Goal: Task Accomplishment & Management: Manage account settings

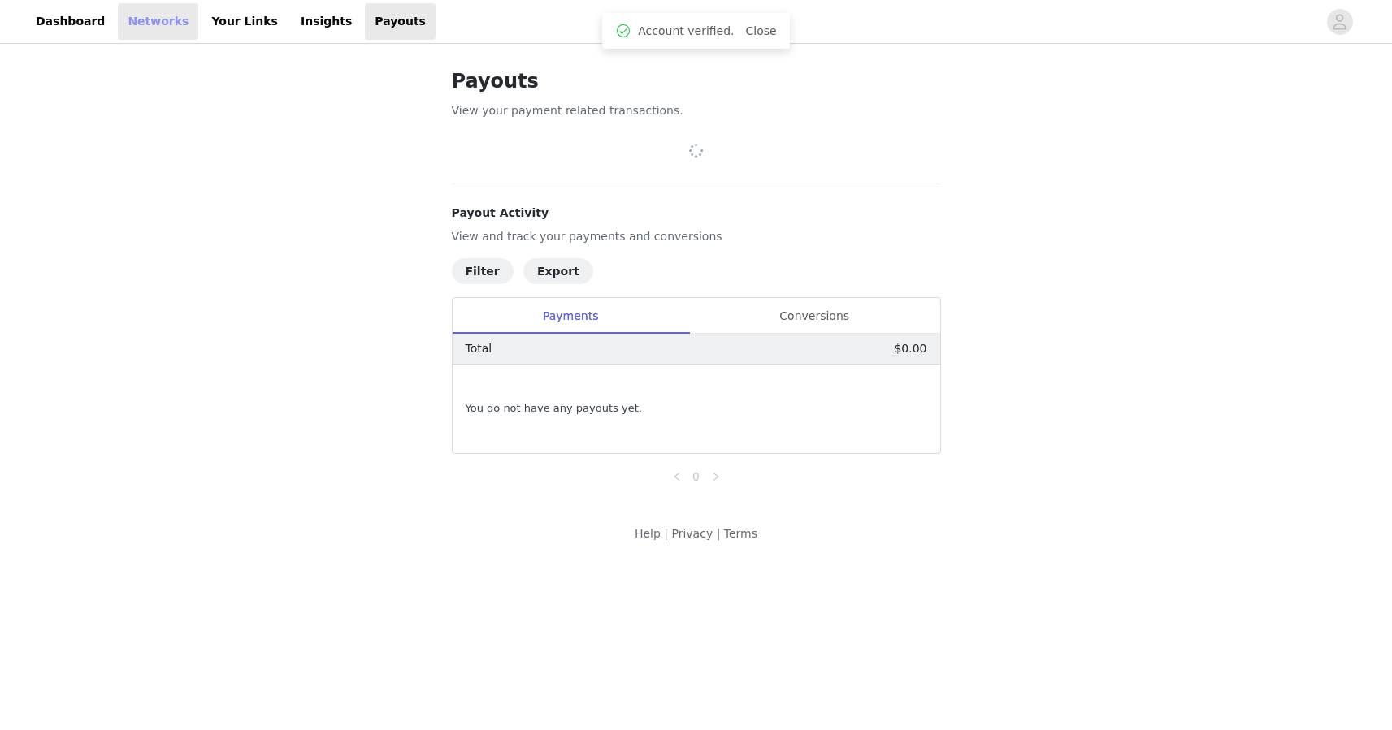
click at [134, 24] on link "Networks" at bounding box center [158, 21] width 80 height 37
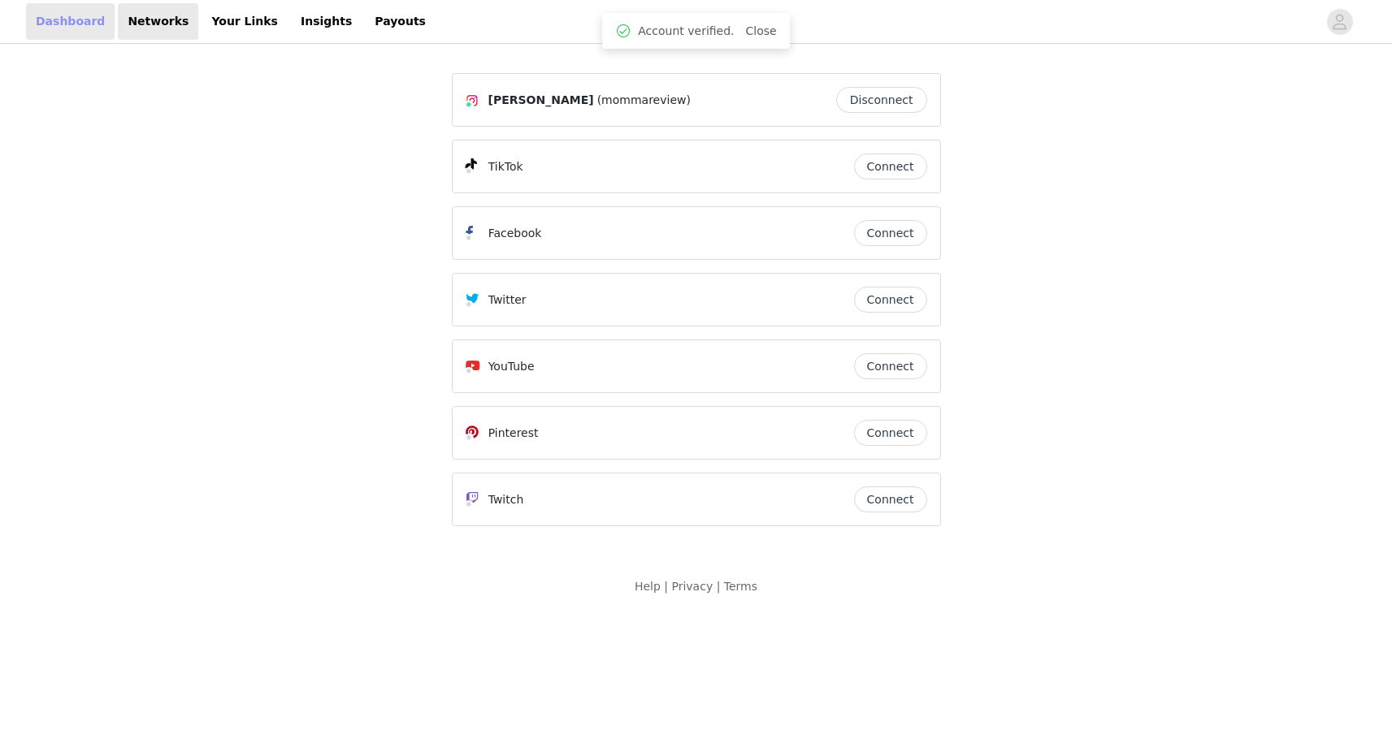
click at [67, 18] on link "Dashboard" at bounding box center [70, 21] width 89 height 37
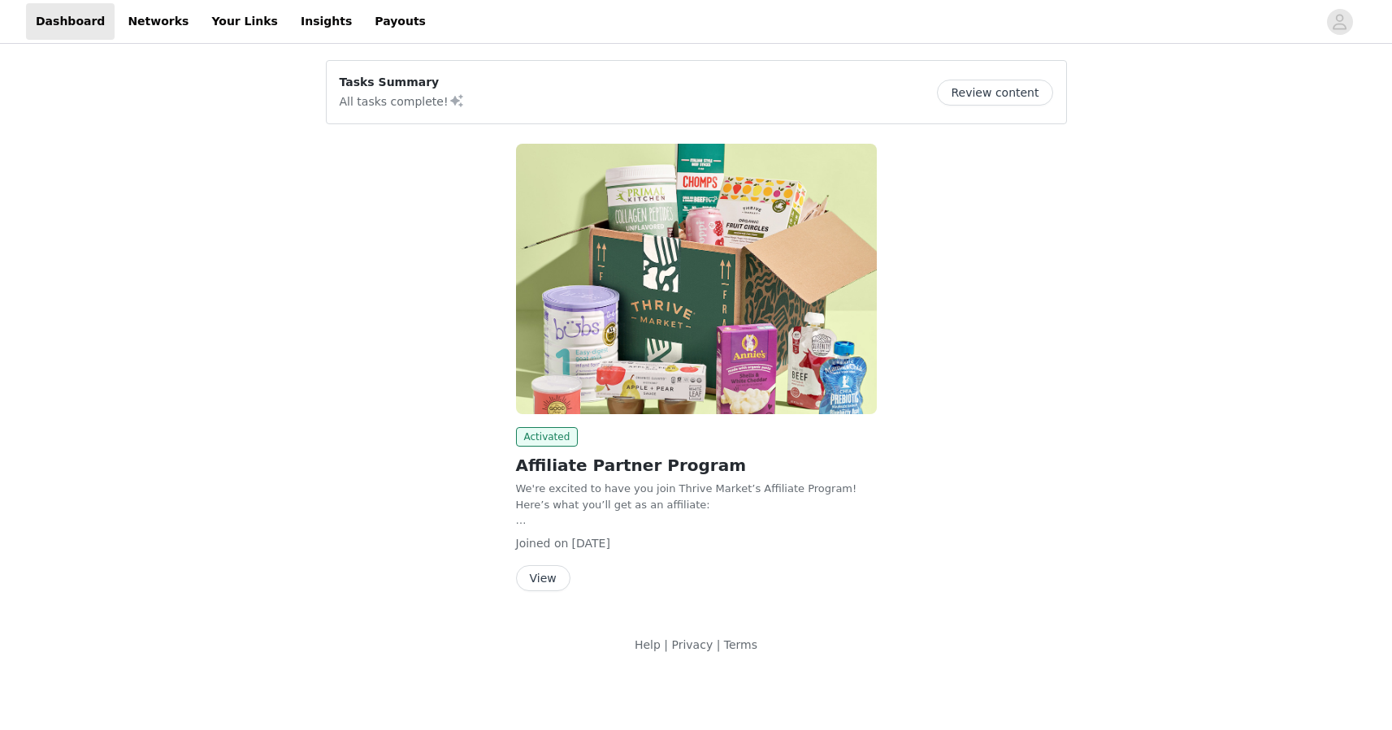
click at [1000, 96] on button "Review content" at bounding box center [994, 93] width 115 height 26
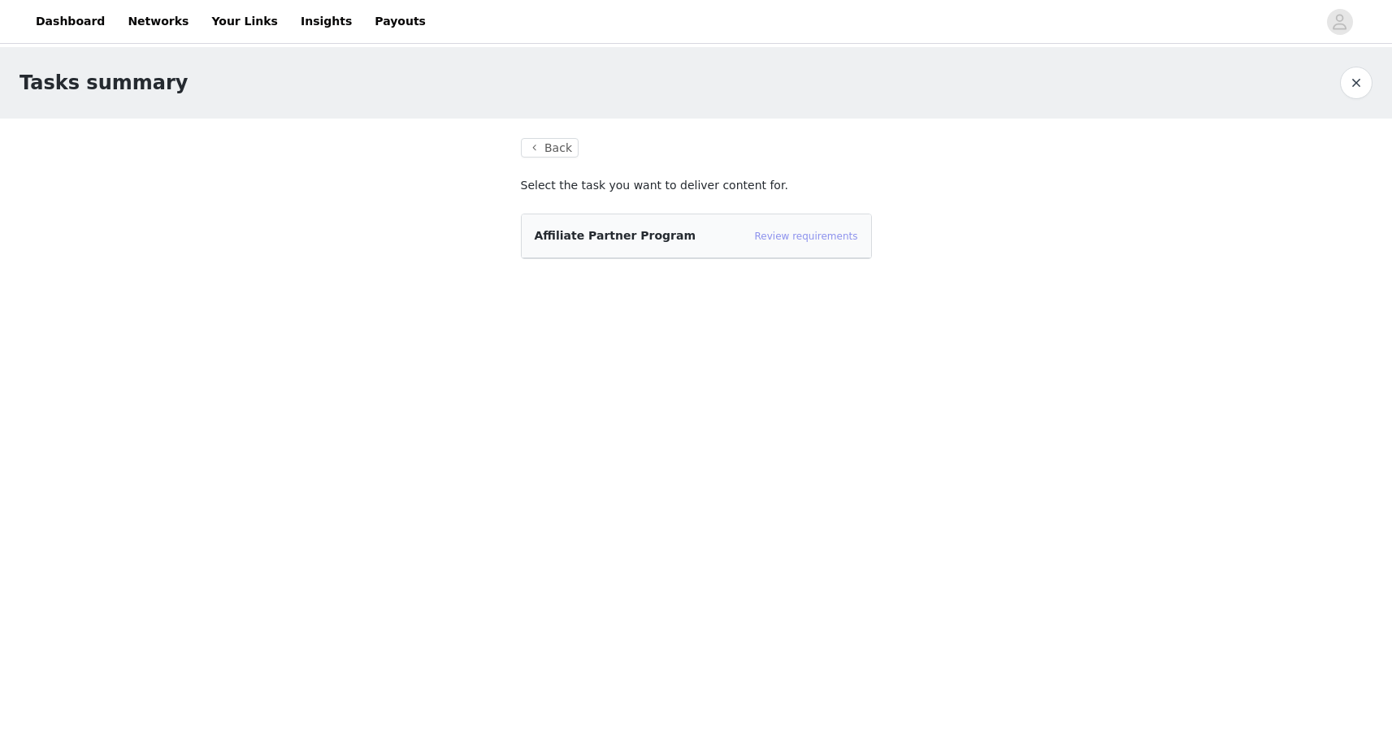
click at [828, 238] on link "Review requirements" at bounding box center [806, 236] width 103 height 11
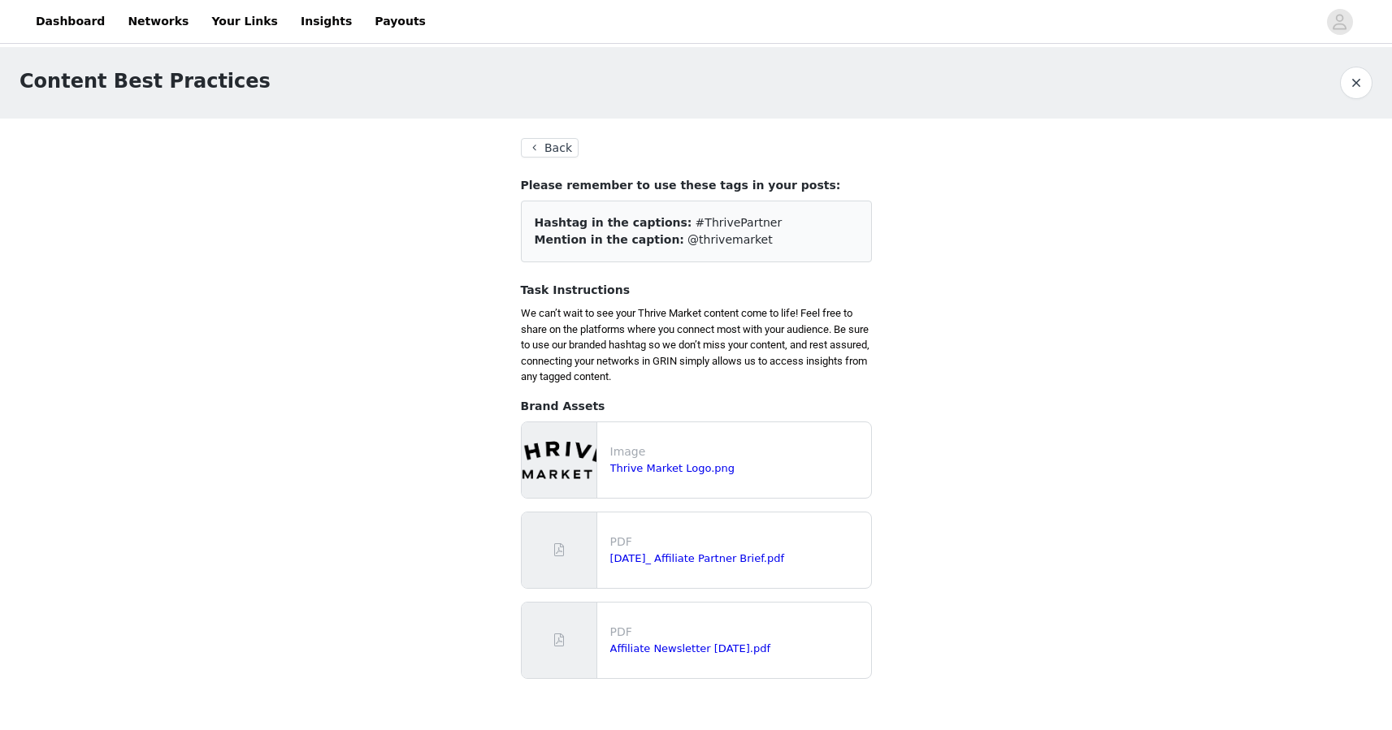
click at [563, 145] on button "Back" at bounding box center [550, 148] width 59 height 20
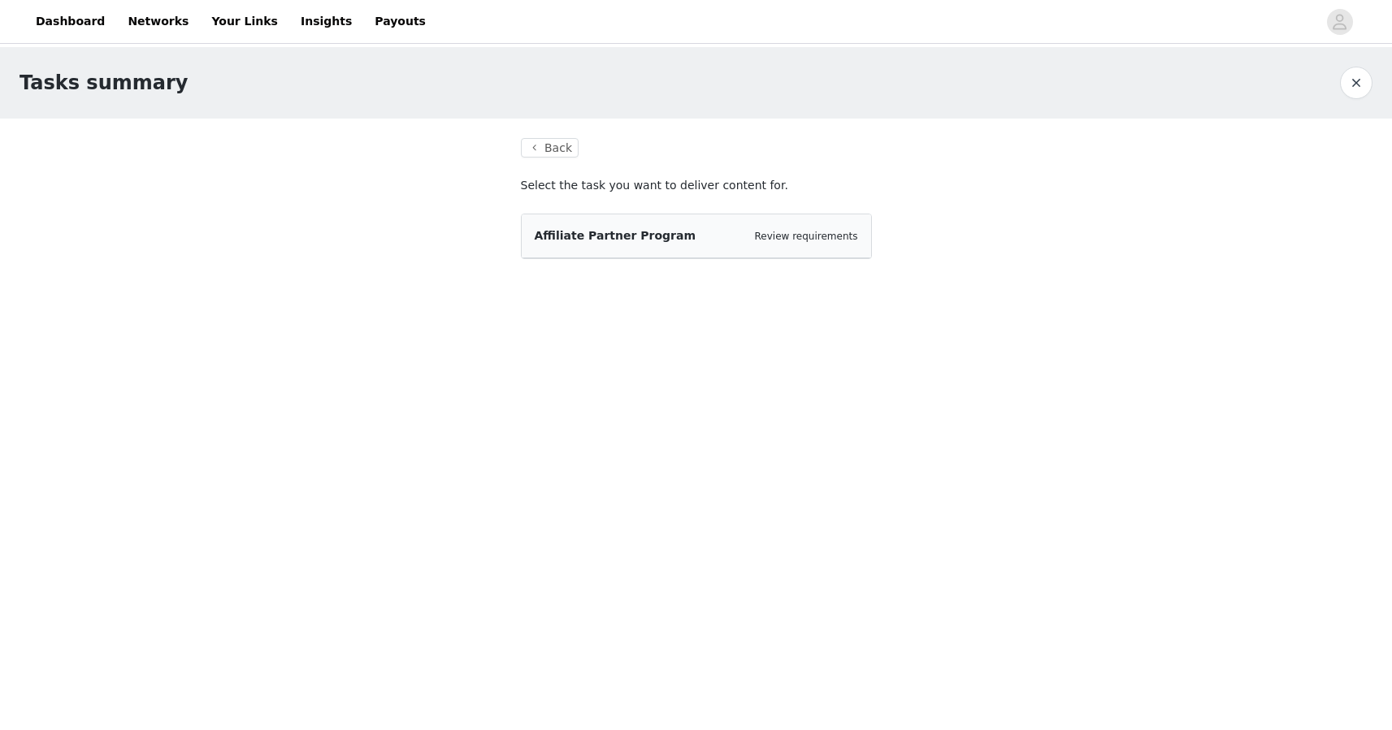
click at [563, 145] on button "Back" at bounding box center [550, 148] width 59 height 20
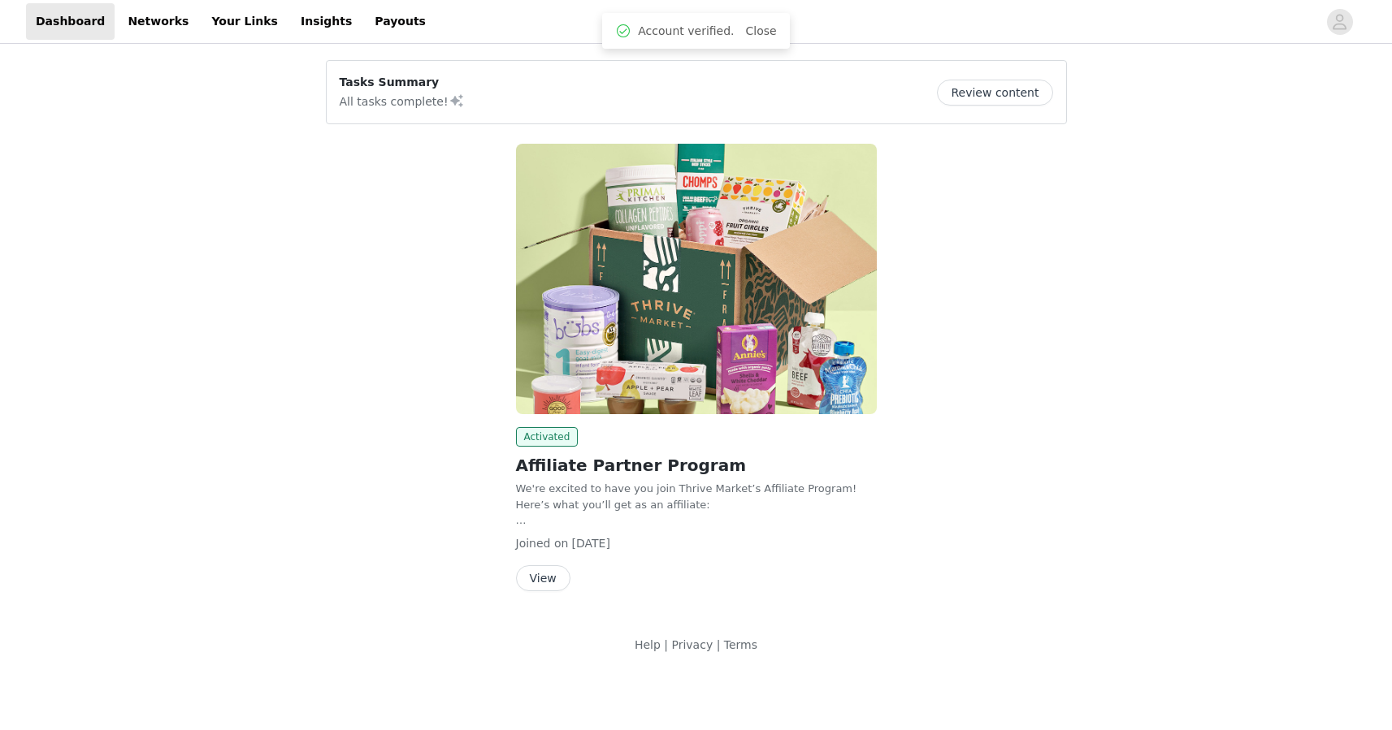
click at [560, 587] on button "View" at bounding box center [543, 579] width 54 height 26
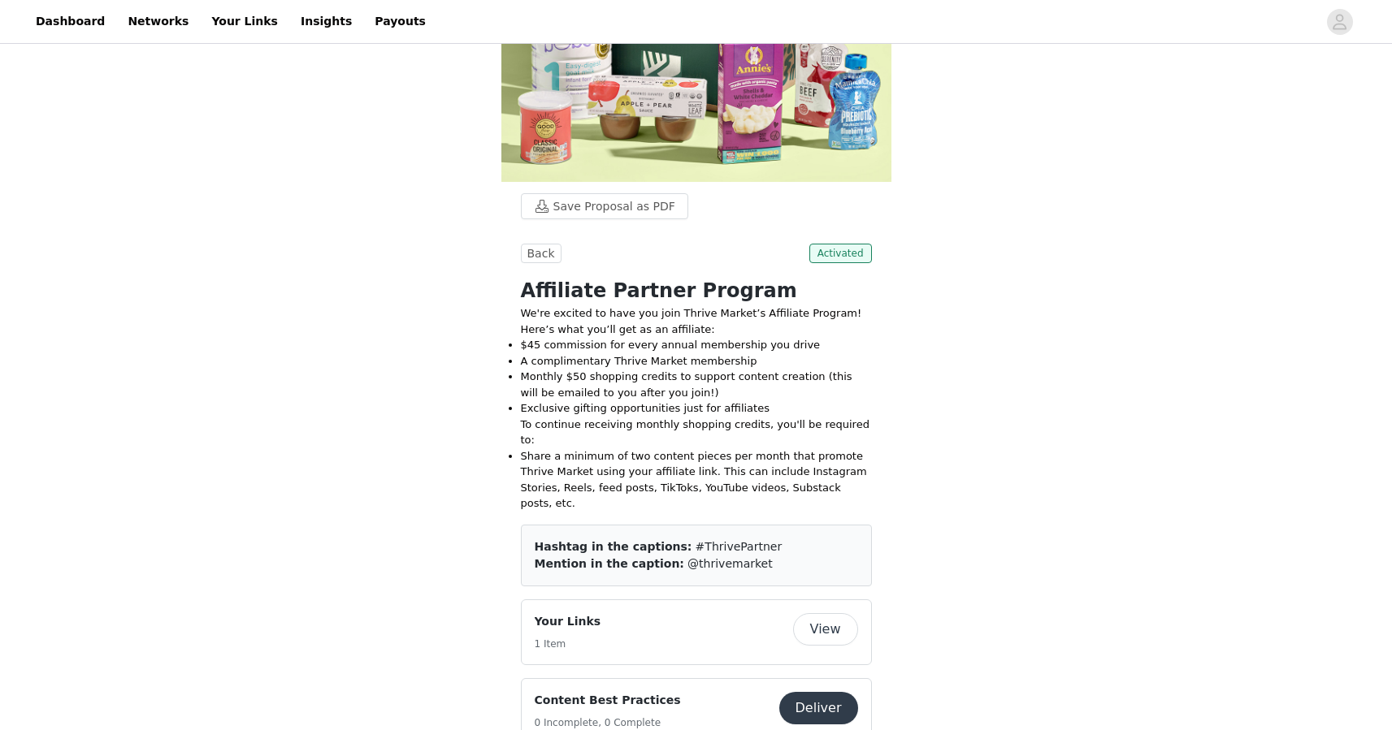
scroll to position [280, 0]
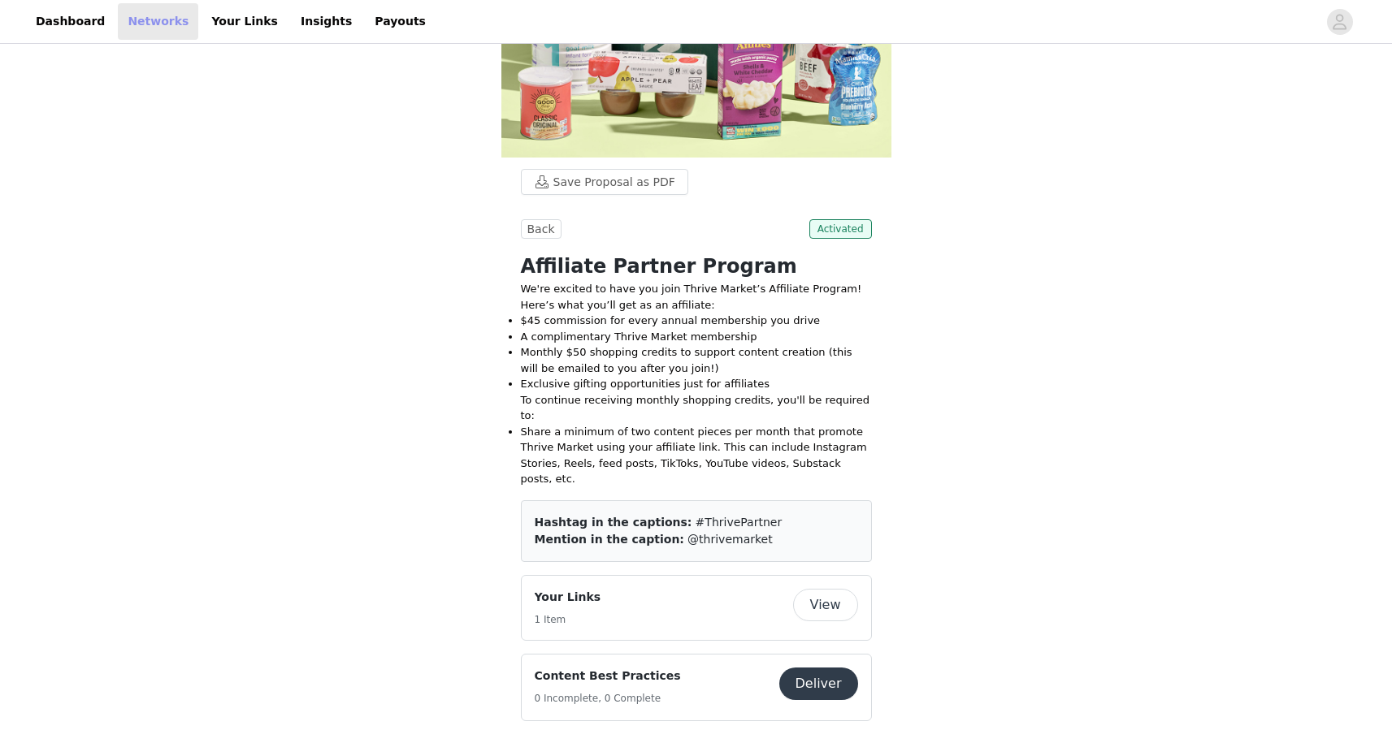
click at [132, 15] on link "Networks" at bounding box center [158, 21] width 80 height 37
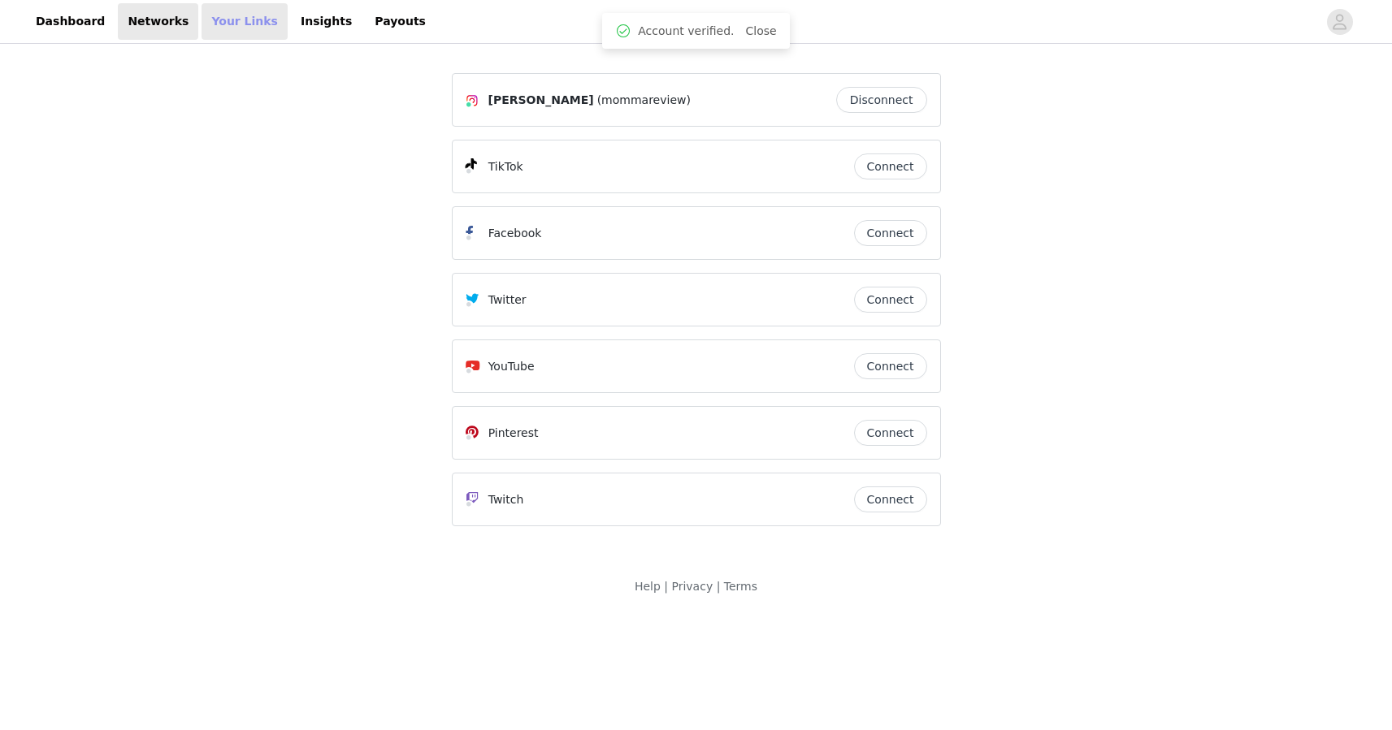
click at [206, 11] on link "Your Links" at bounding box center [245, 21] width 86 height 37
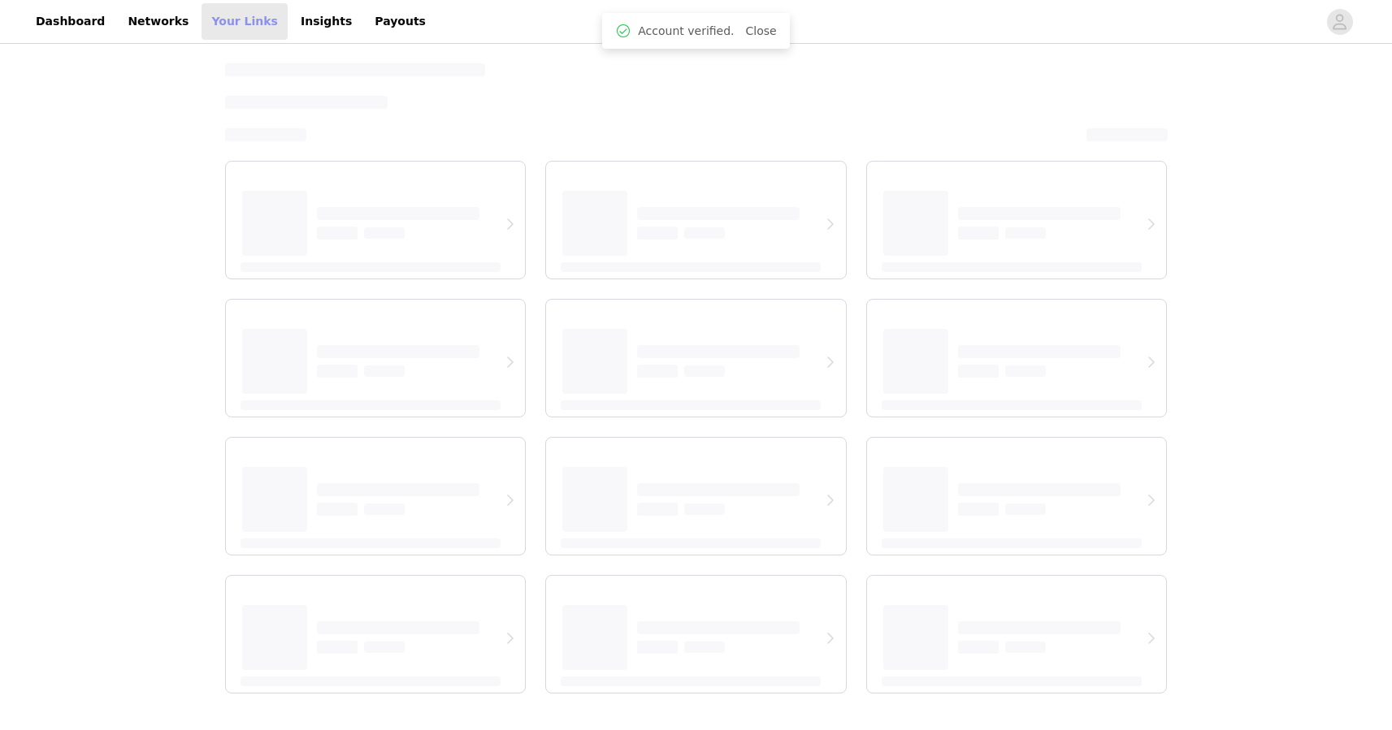
select select "12"
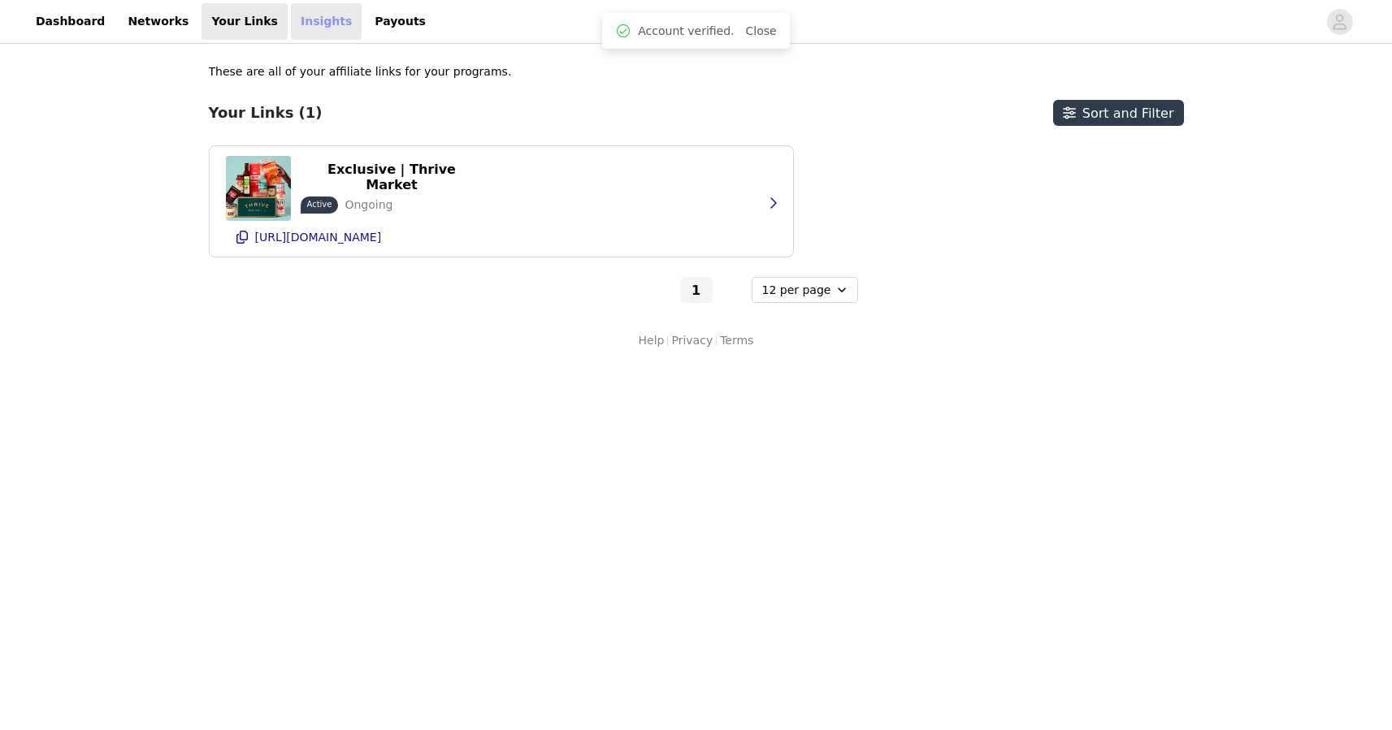
click at [305, 24] on link "Insights" at bounding box center [326, 21] width 71 height 37
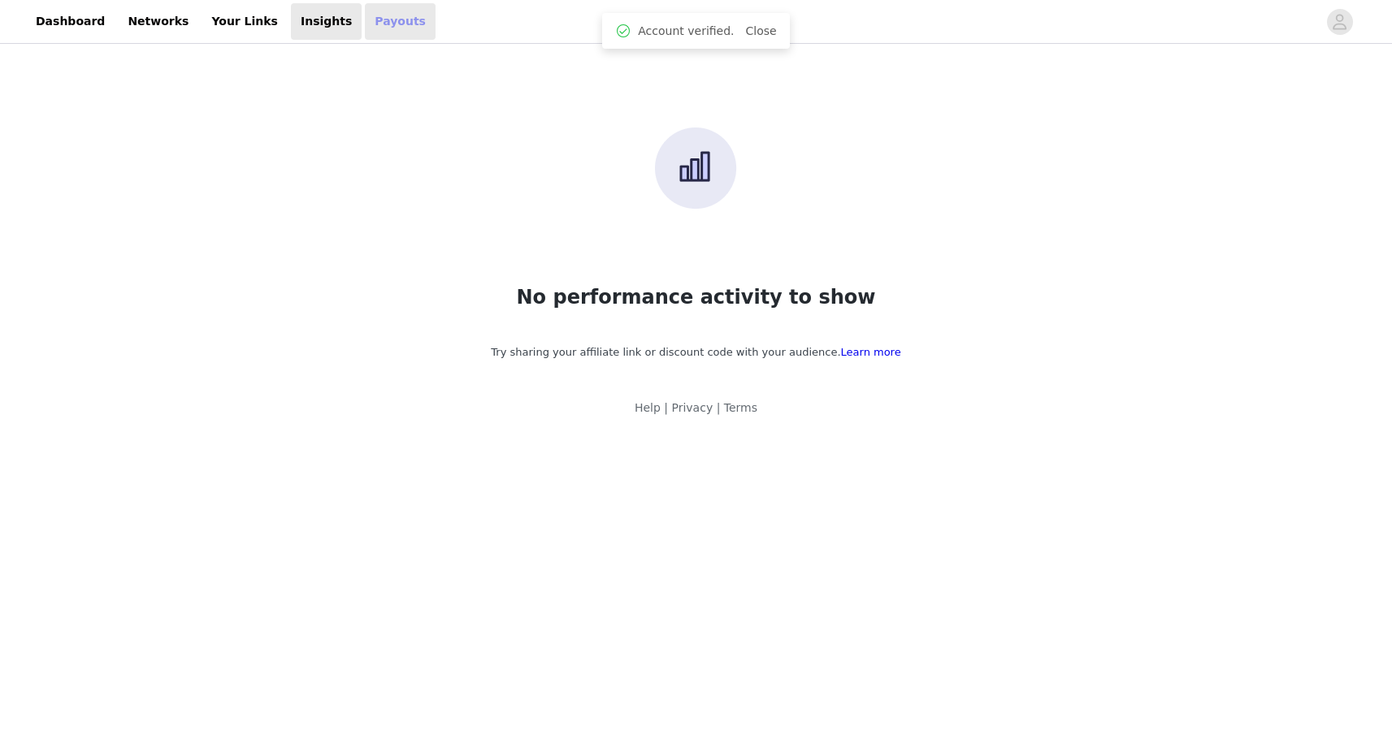
click at [370, 26] on link "Payouts" at bounding box center [400, 21] width 71 height 37
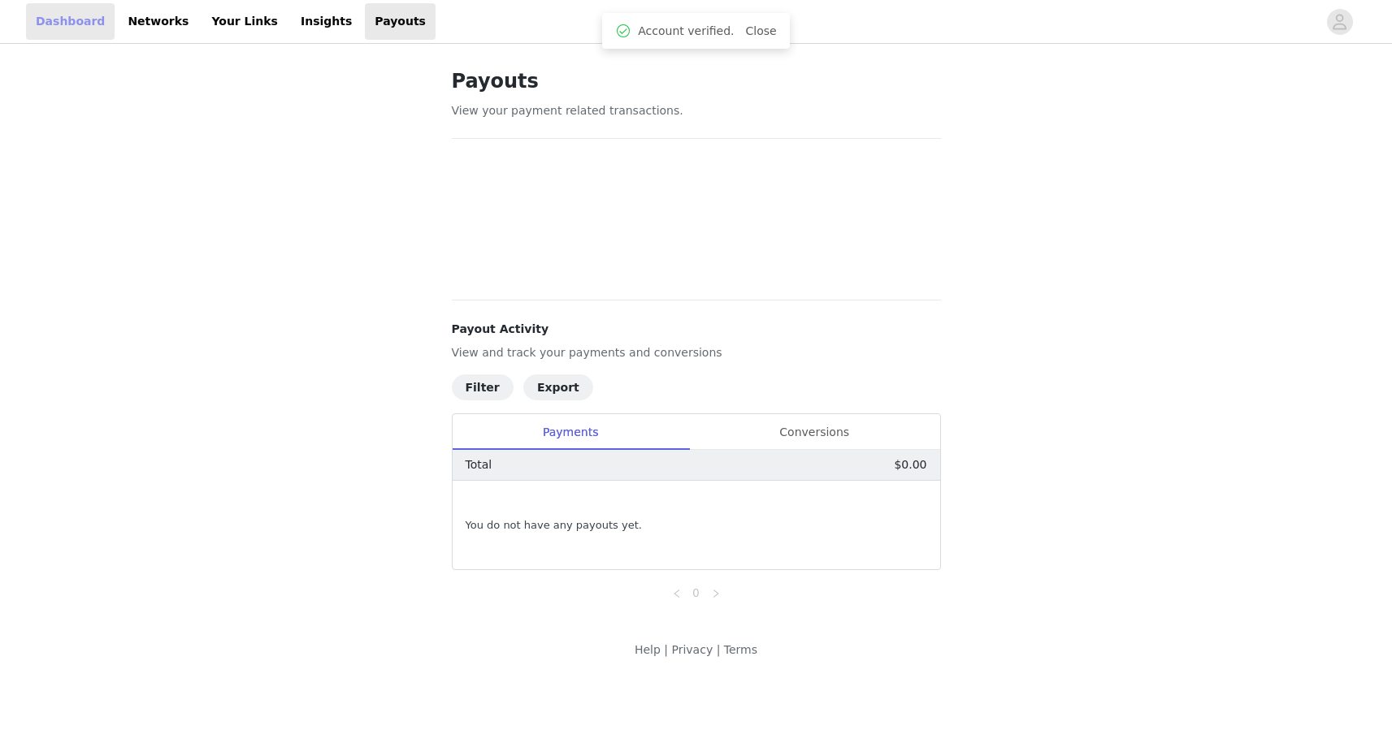
click at [76, 33] on link "Dashboard" at bounding box center [70, 21] width 89 height 37
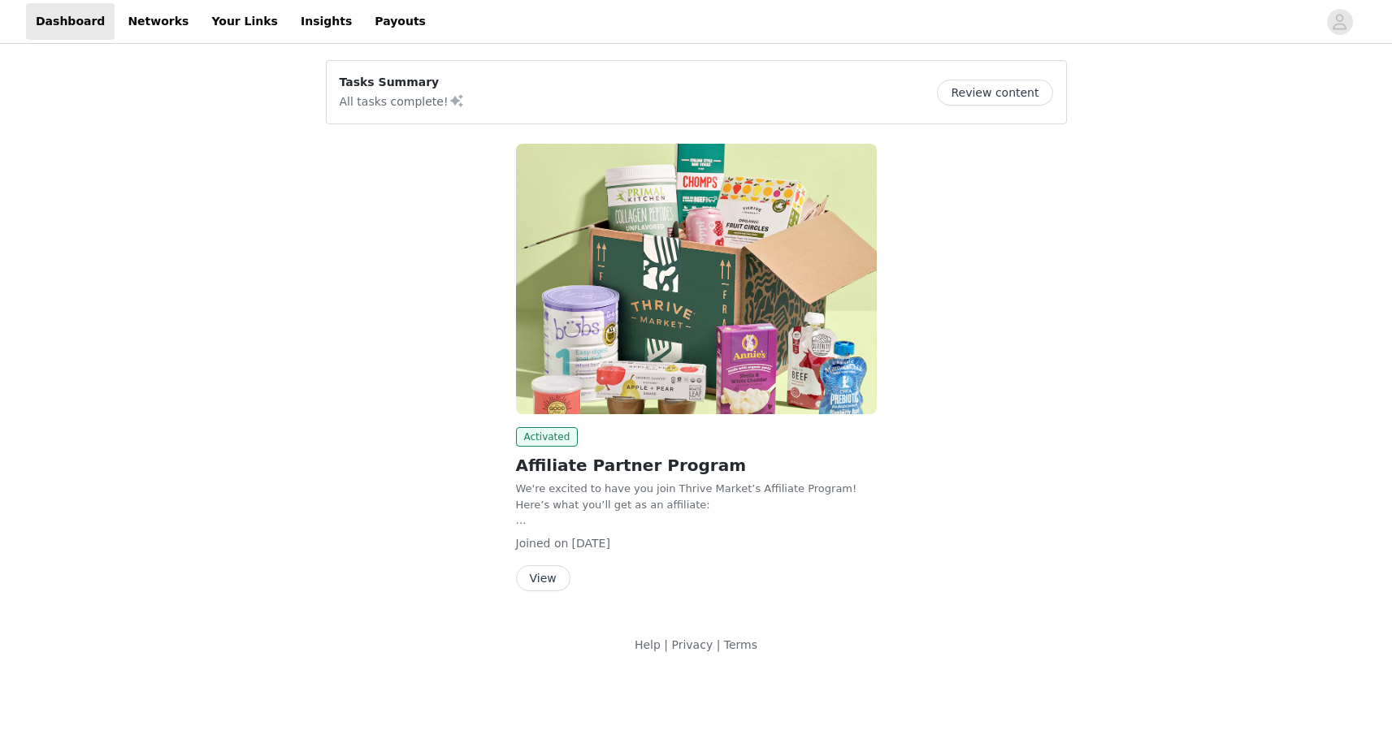
click at [553, 579] on button "View" at bounding box center [543, 579] width 54 height 26
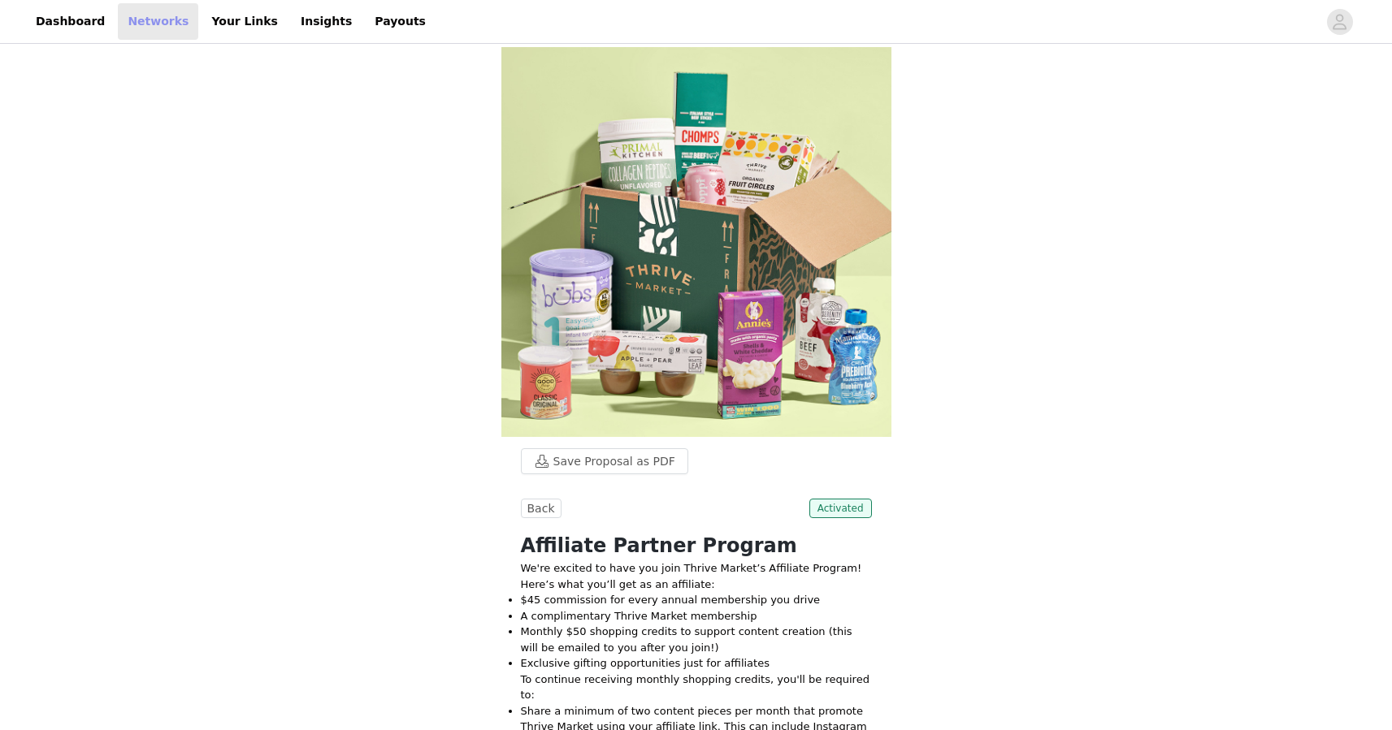
click at [123, 17] on link "Networks" at bounding box center [158, 21] width 80 height 37
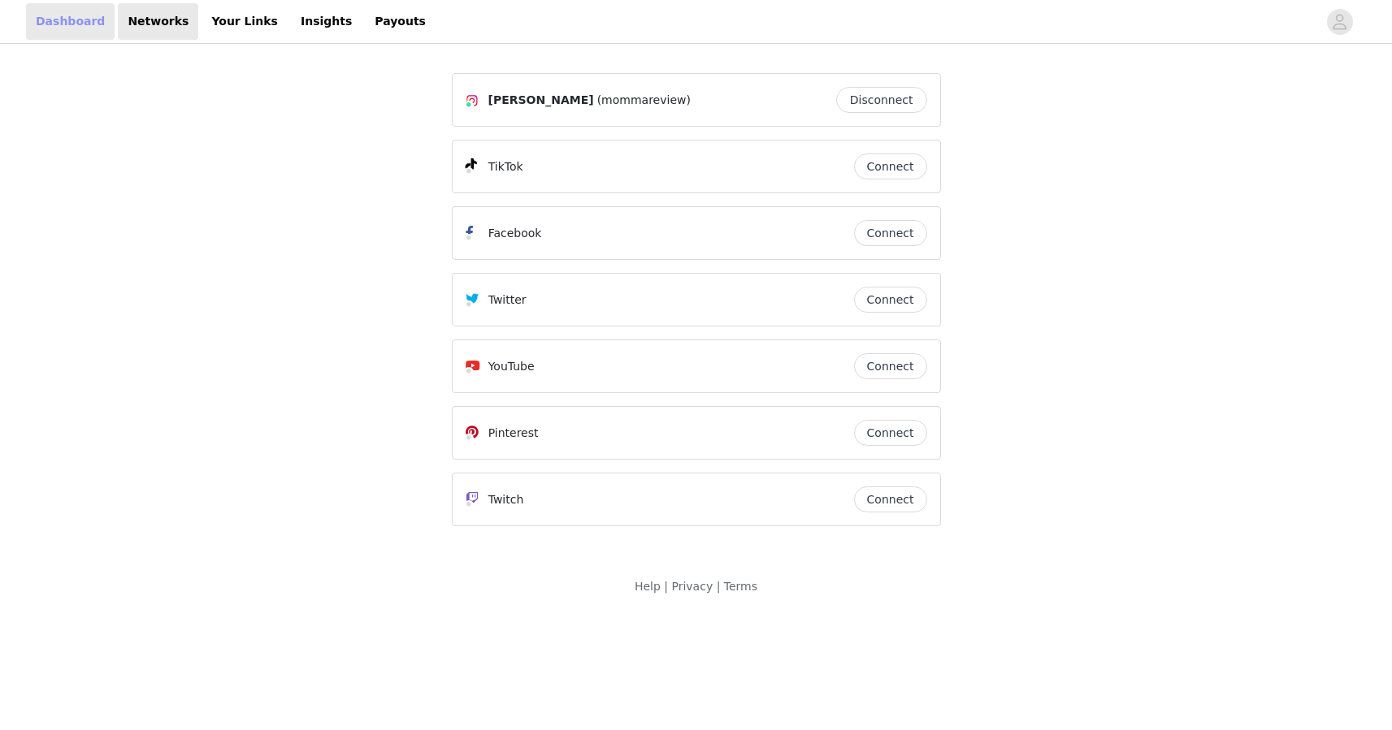
click at [61, 20] on link "Dashboard" at bounding box center [70, 21] width 89 height 37
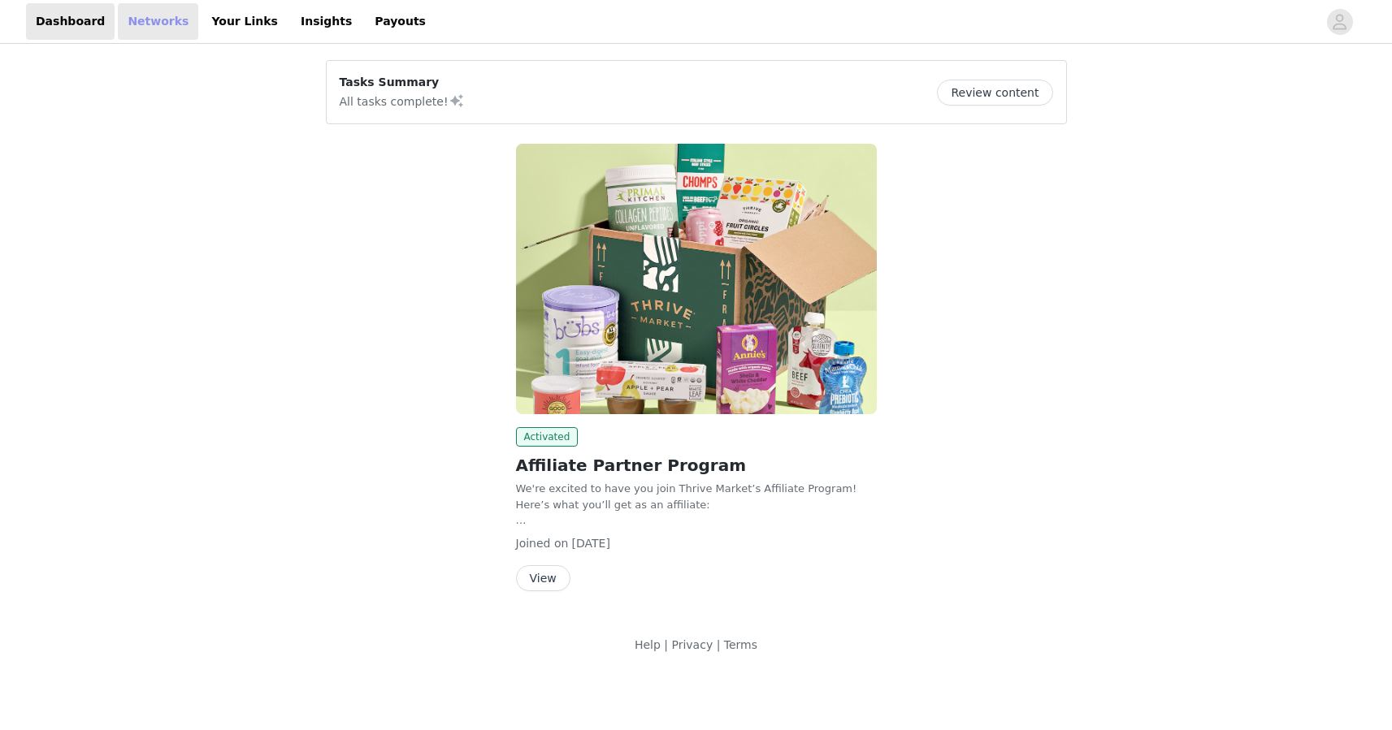
click at [135, 22] on link "Networks" at bounding box center [158, 21] width 80 height 37
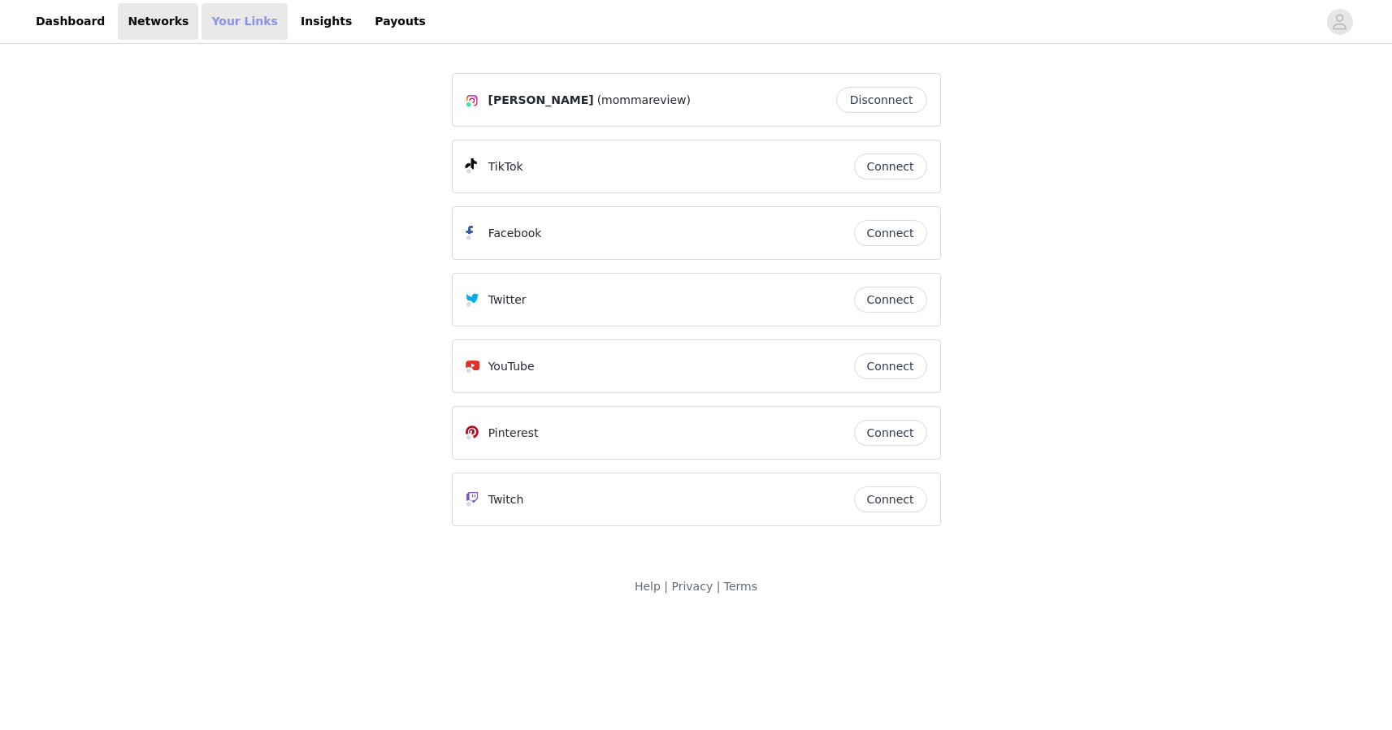
click at [213, 20] on link "Your Links" at bounding box center [245, 21] width 86 height 37
select select "12"
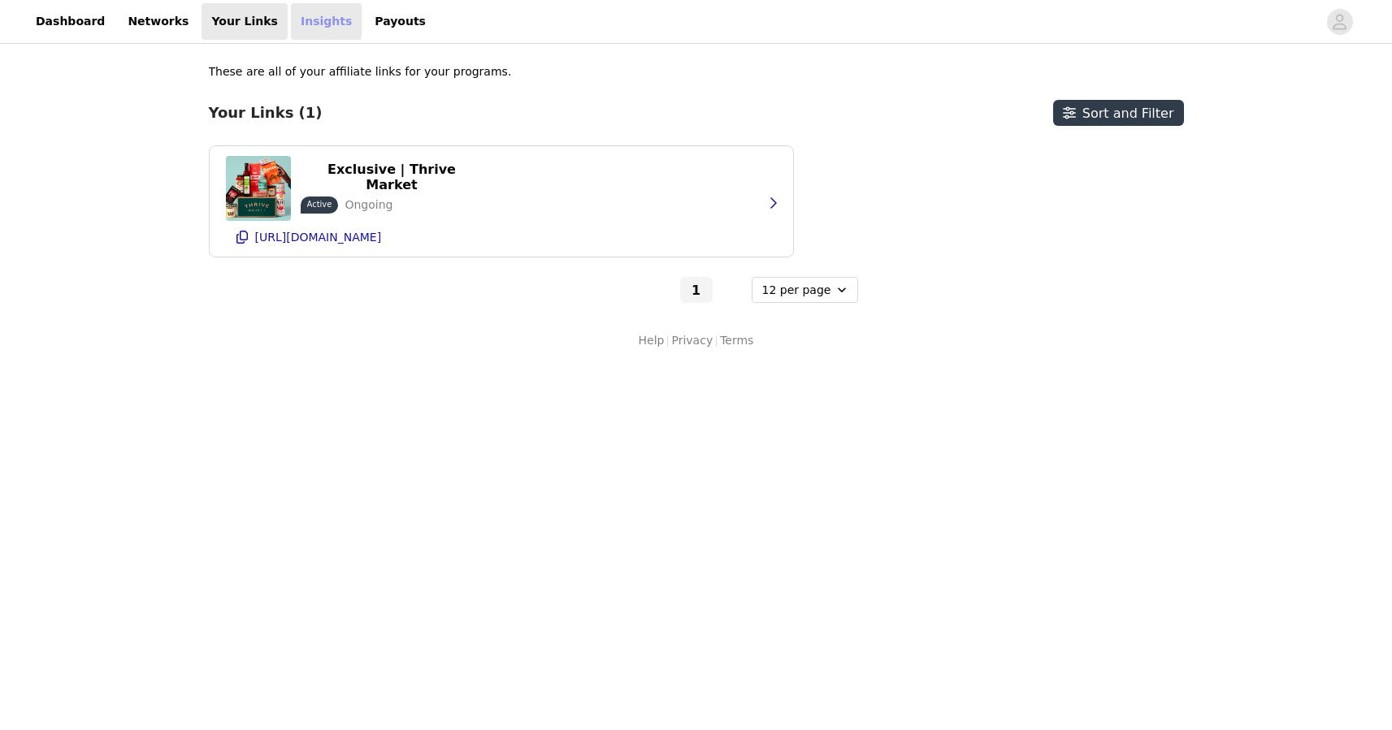
click at [291, 28] on link "Insights" at bounding box center [326, 21] width 71 height 37
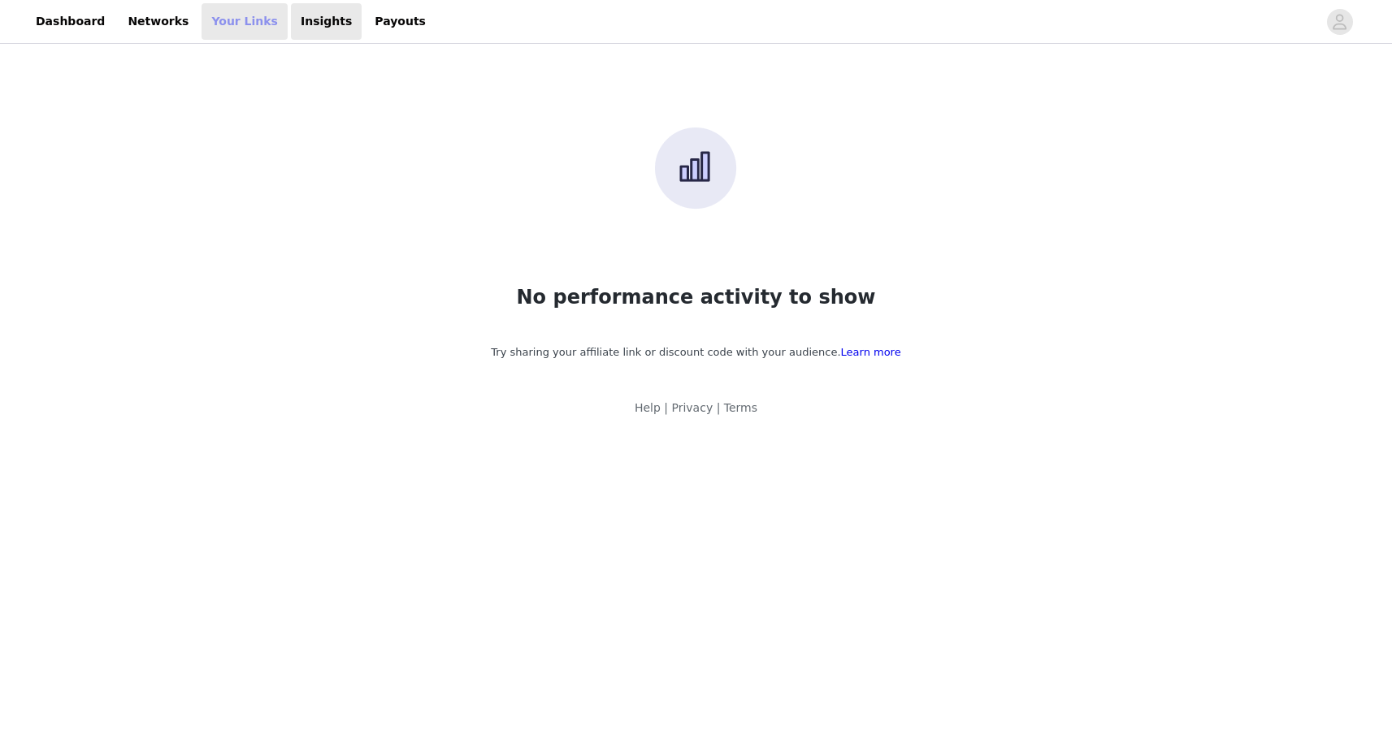
click at [227, 26] on link "Your Links" at bounding box center [245, 21] width 86 height 37
select select "12"
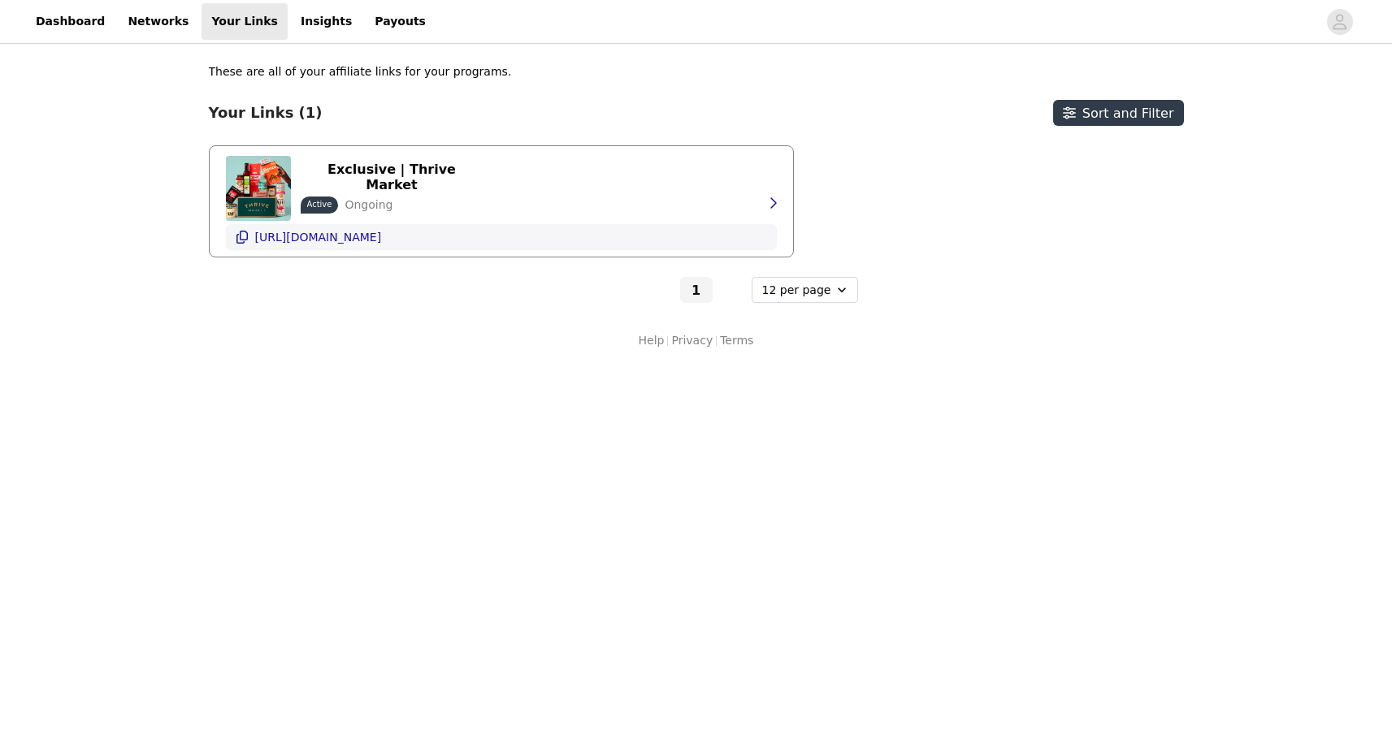
click at [382, 236] on p "[URL][DOMAIN_NAME]" at bounding box center [318, 237] width 127 height 13
click at [779, 206] on button "button" at bounding box center [772, 203] width 33 height 26
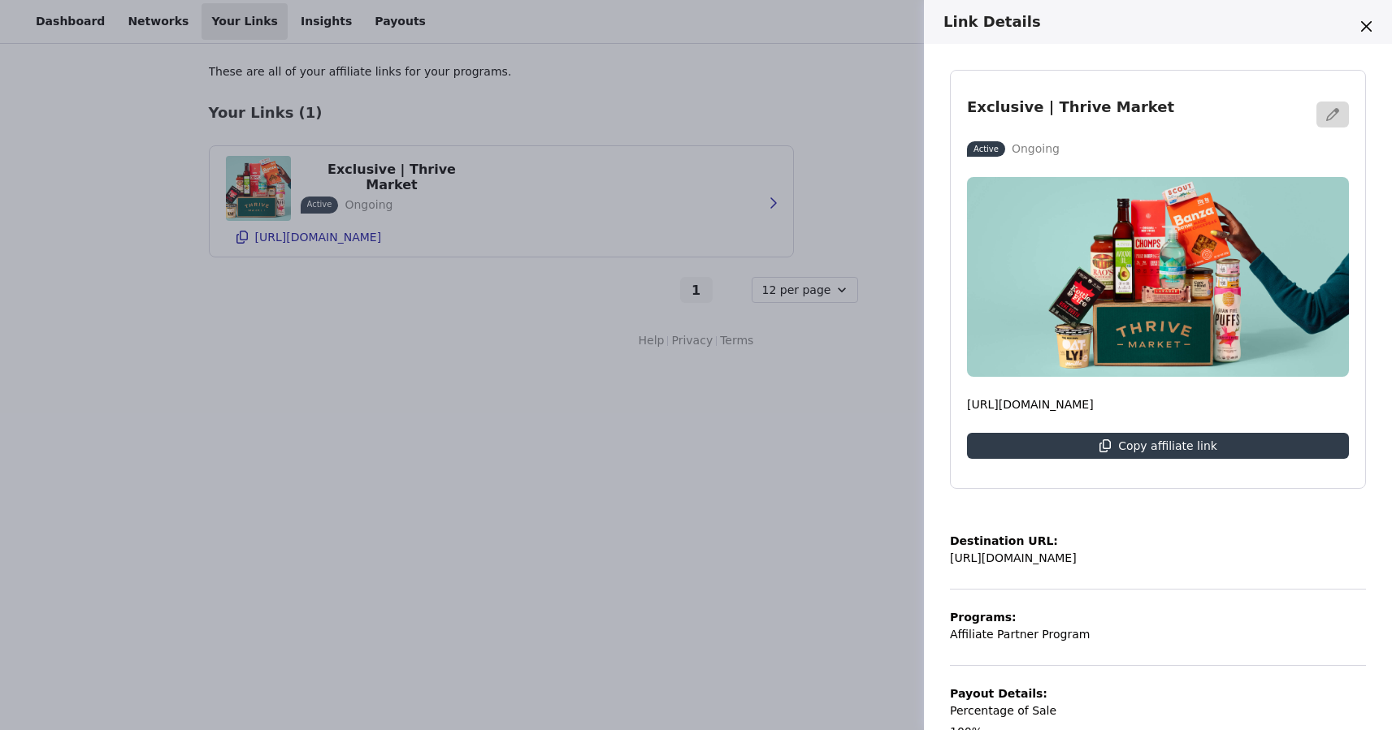
click at [860, 402] on div "Link Details Exclusive | Thrive Market Active Ongoing [URL][DOMAIN_NAME] Copy a…" at bounding box center [696, 365] width 1392 height 730
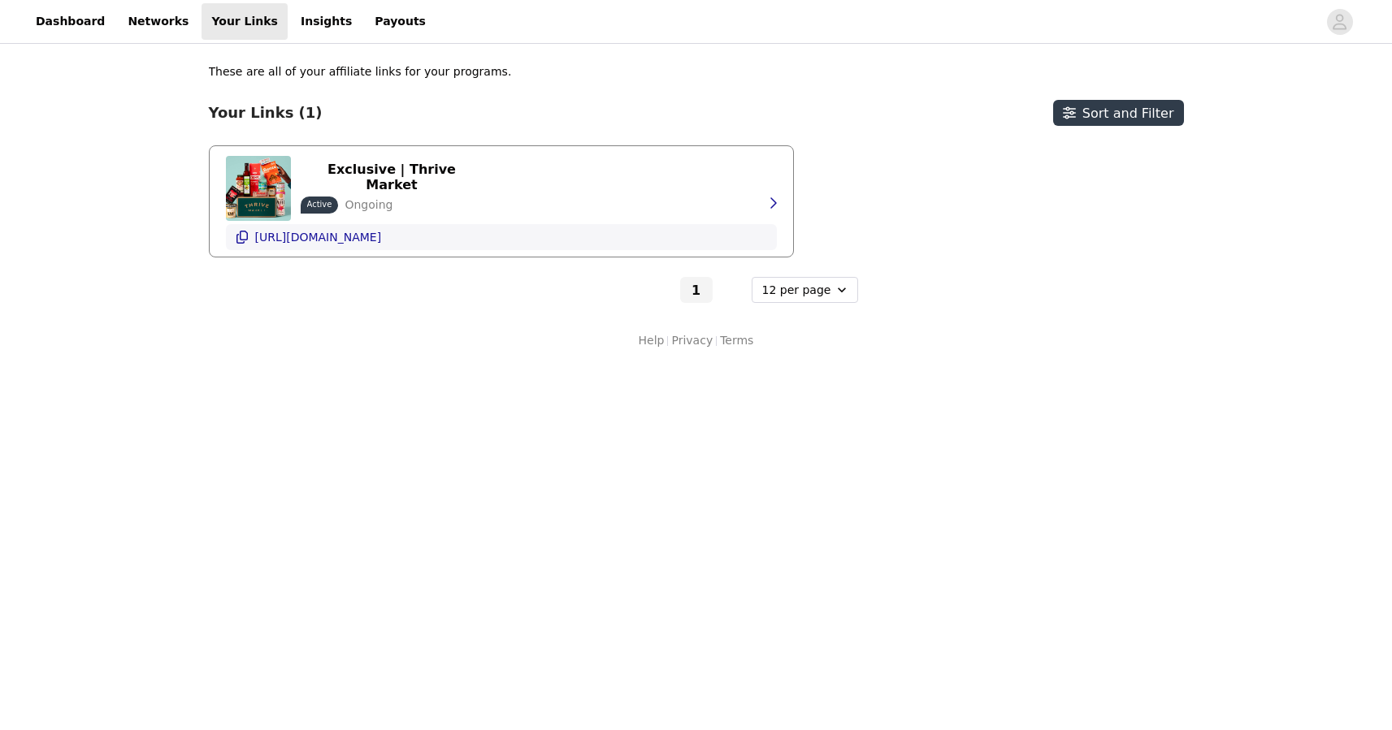
click at [530, 241] on button "[URL][DOMAIN_NAME]" at bounding box center [501, 237] width 551 height 26
click at [141, 25] on link "Networks" at bounding box center [158, 21] width 80 height 37
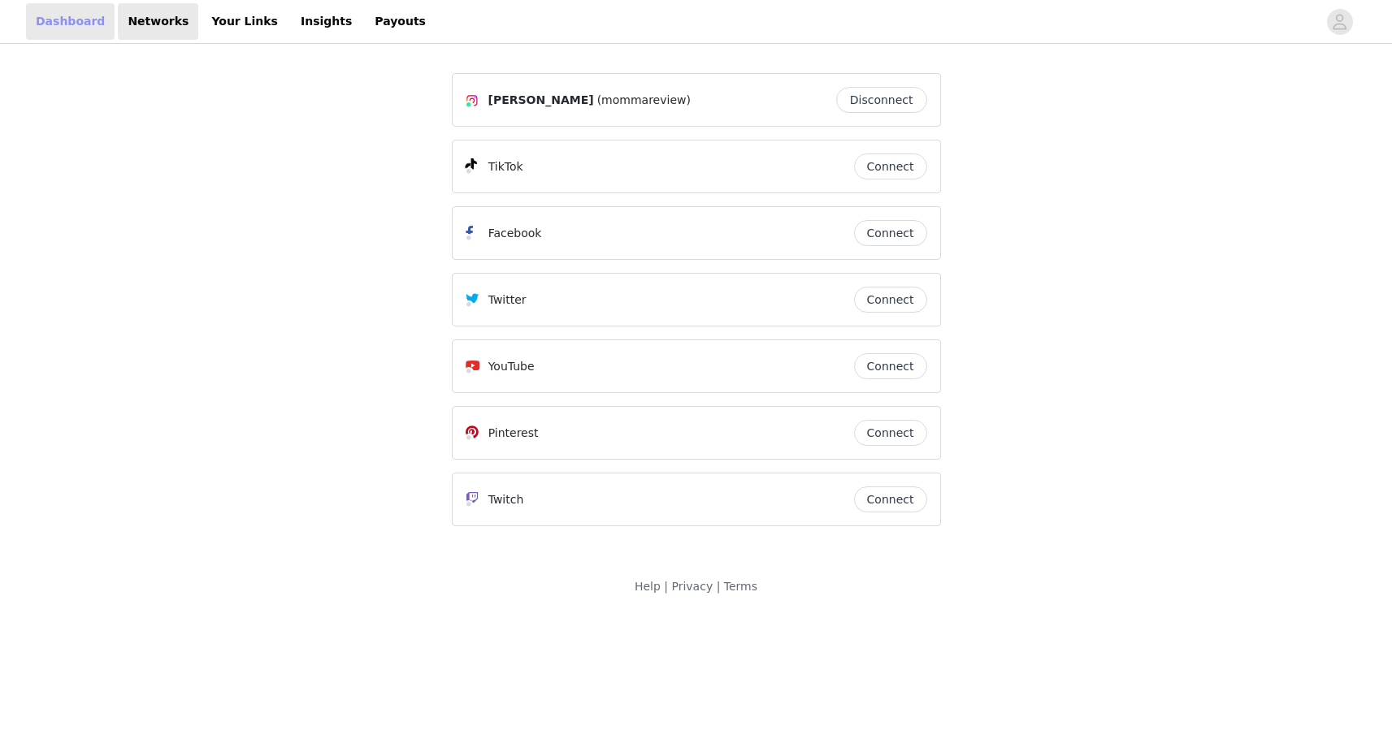
click at [72, 23] on link "Dashboard" at bounding box center [70, 21] width 89 height 37
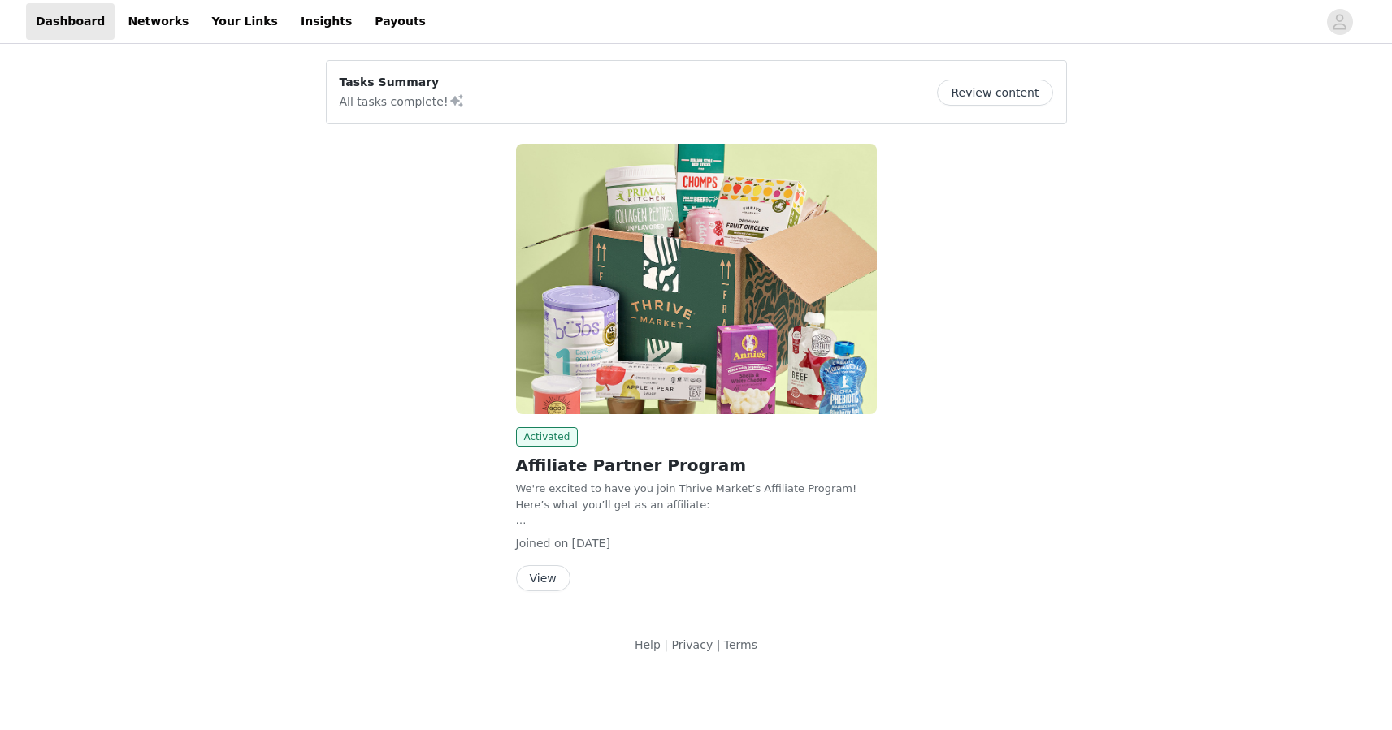
click at [1037, 93] on button "Review content" at bounding box center [994, 93] width 115 height 26
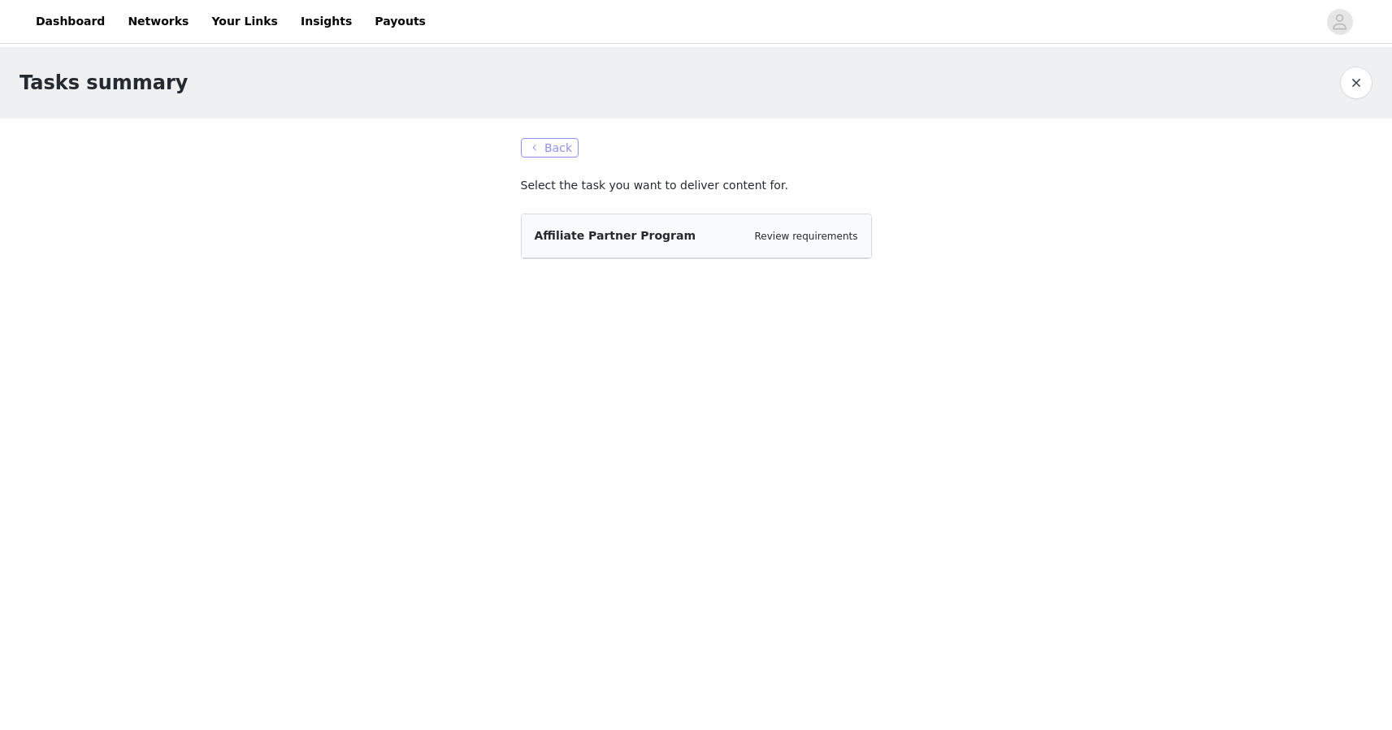
click at [553, 146] on button "Back" at bounding box center [550, 148] width 59 height 20
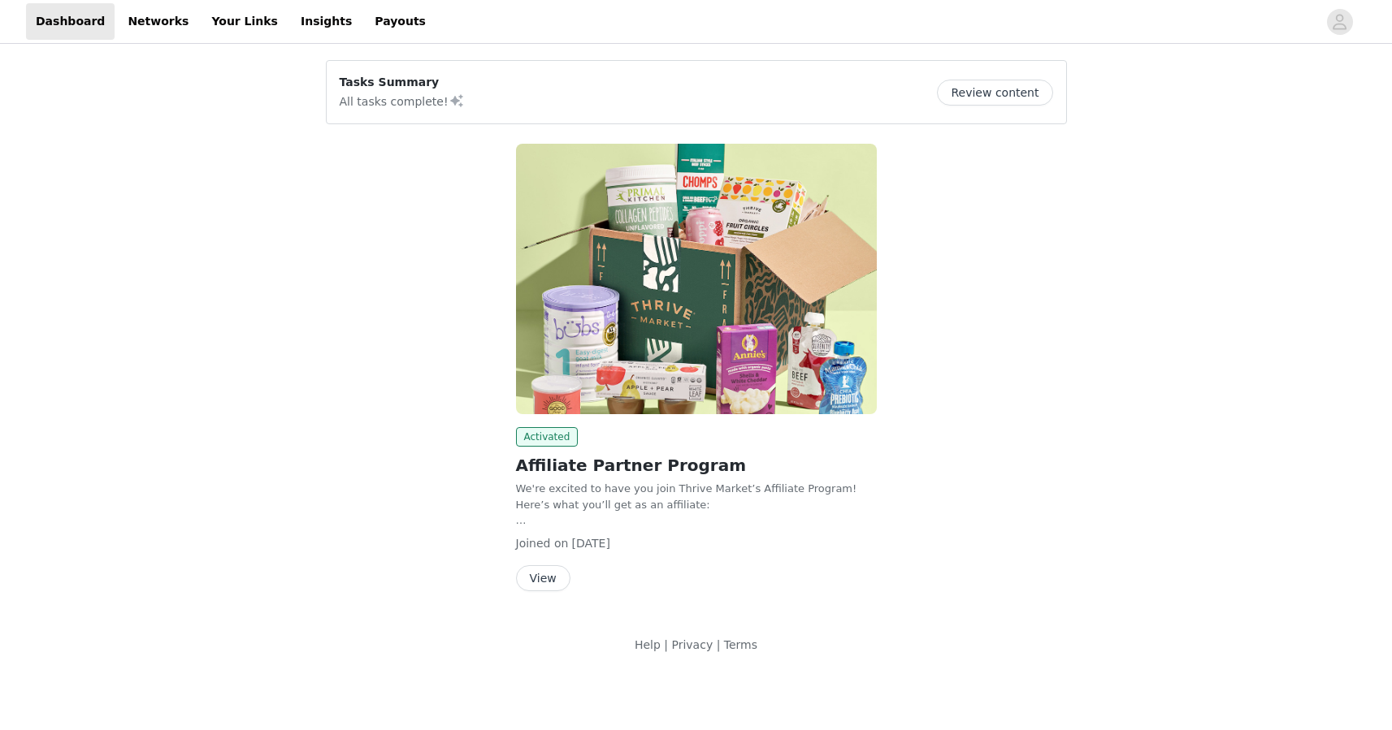
click at [554, 575] on button "View" at bounding box center [543, 579] width 54 height 26
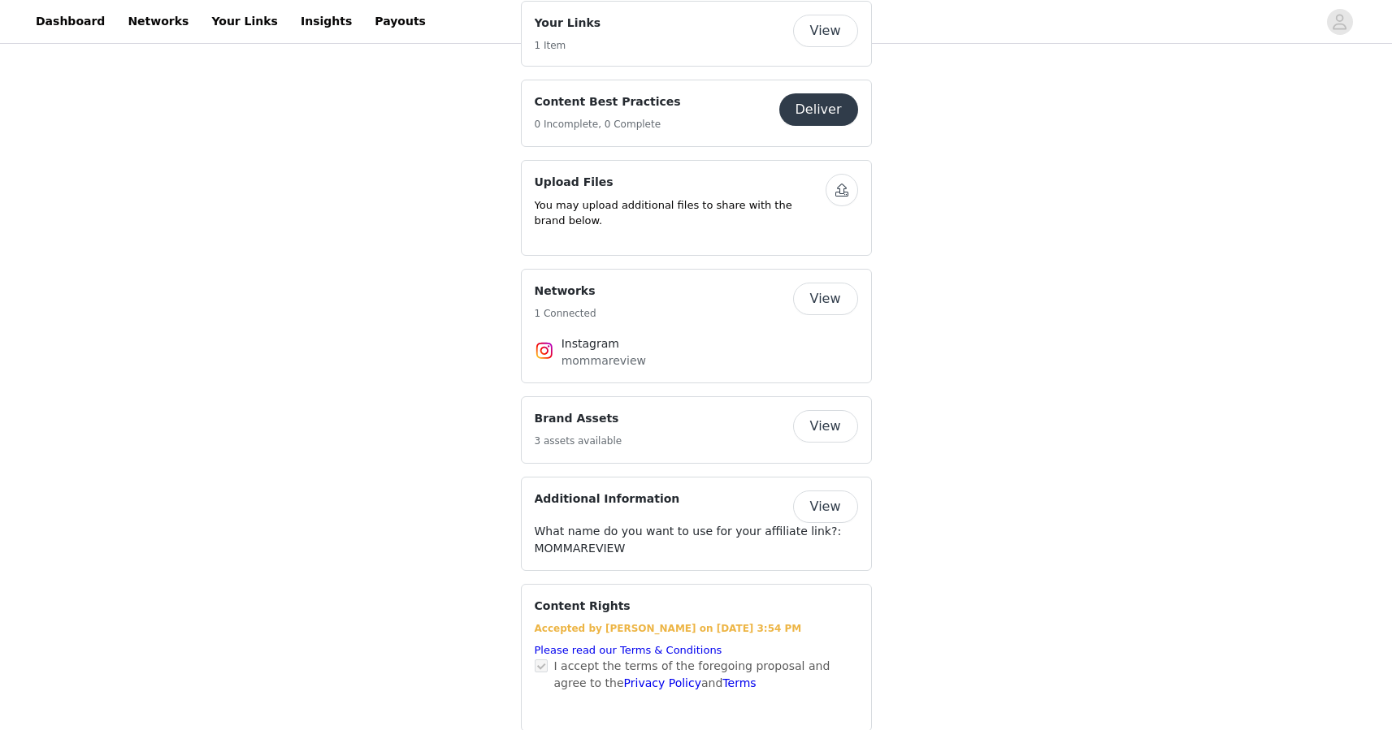
scroll to position [853, 0]
click at [836, 411] on button "View" at bounding box center [825, 427] width 65 height 33
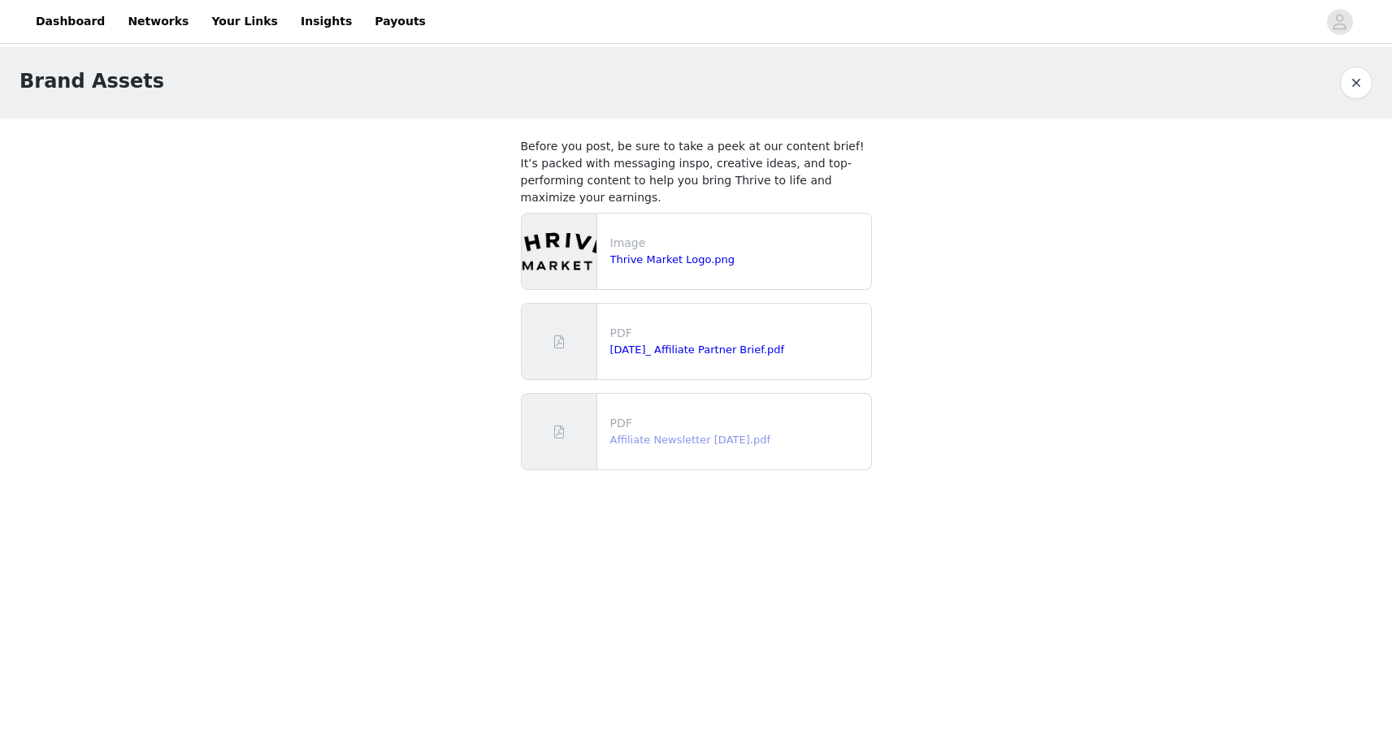
click at [674, 439] on link "Affiliate Newsletter [DATE].pdf" at bounding box center [690, 440] width 160 height 12
click at [218, 27] on link "Your Links" at bounding box center [245, 21] width 86 height 37
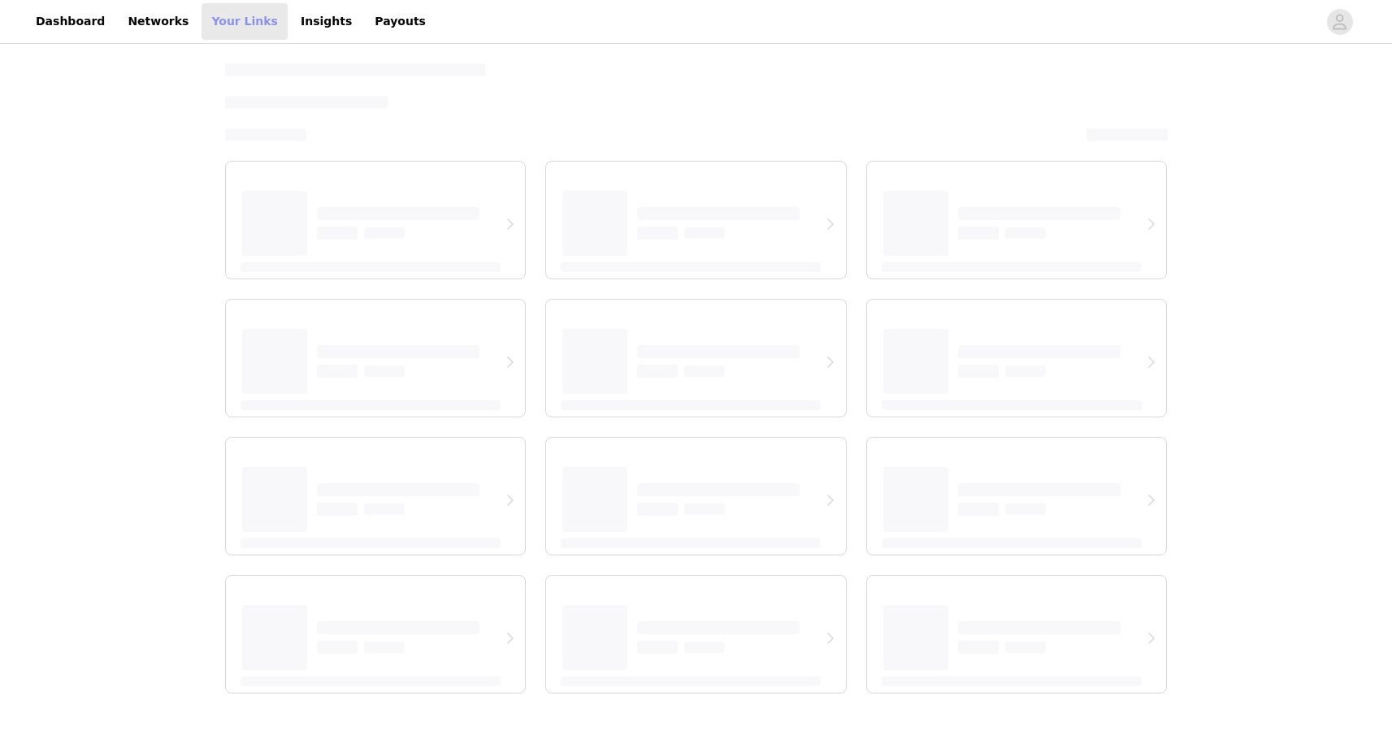
select select "12"
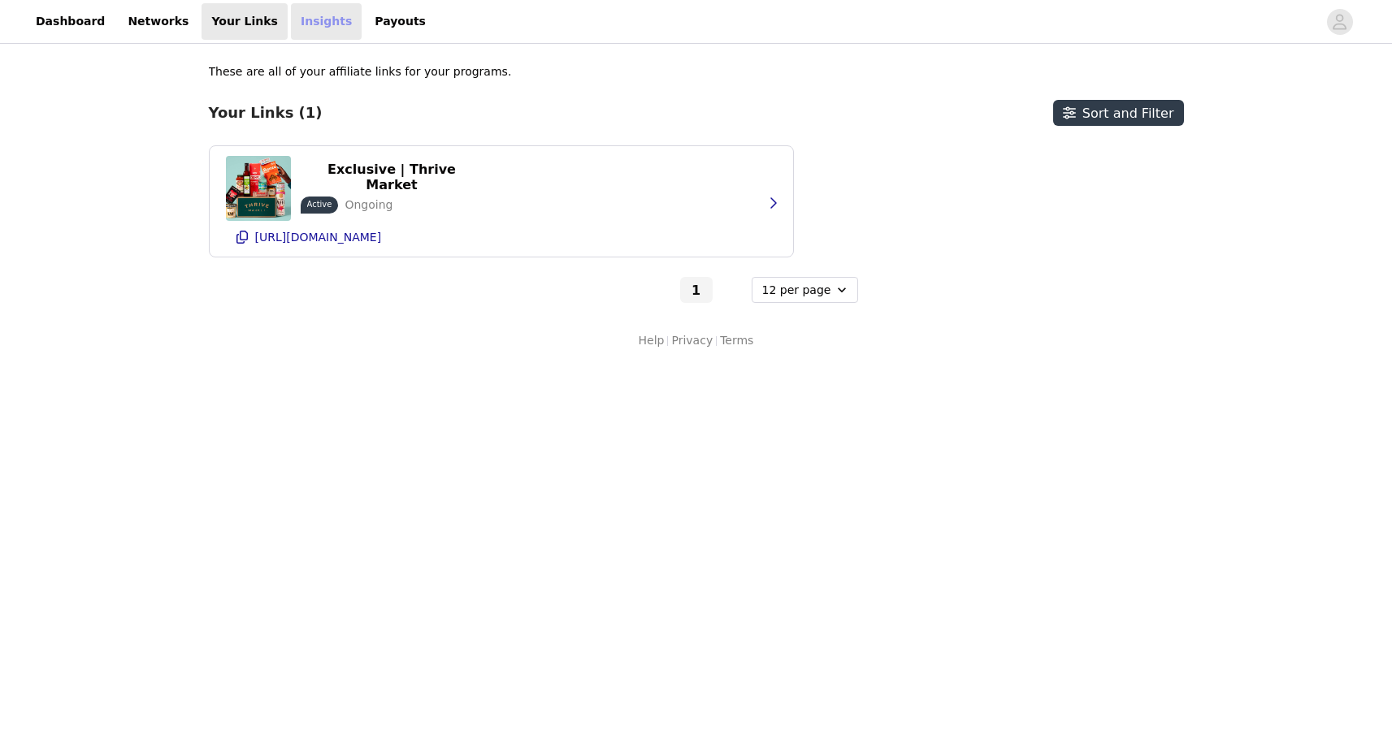
click at [307, 21] on link "Insights" at bounding box center [326, 21] width 71 height 37
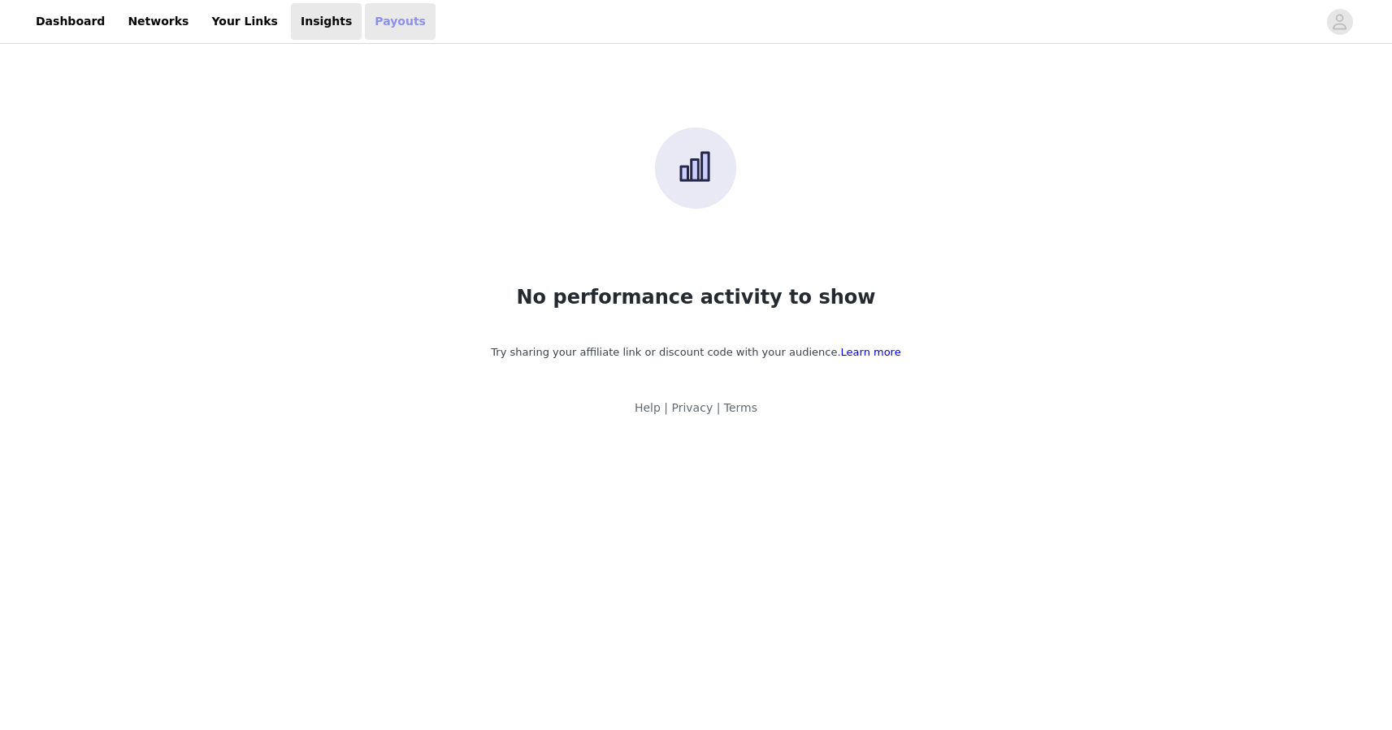
click at [365, 28] on link "Payouts" at bounding box center [400, 21] width 71 height 37
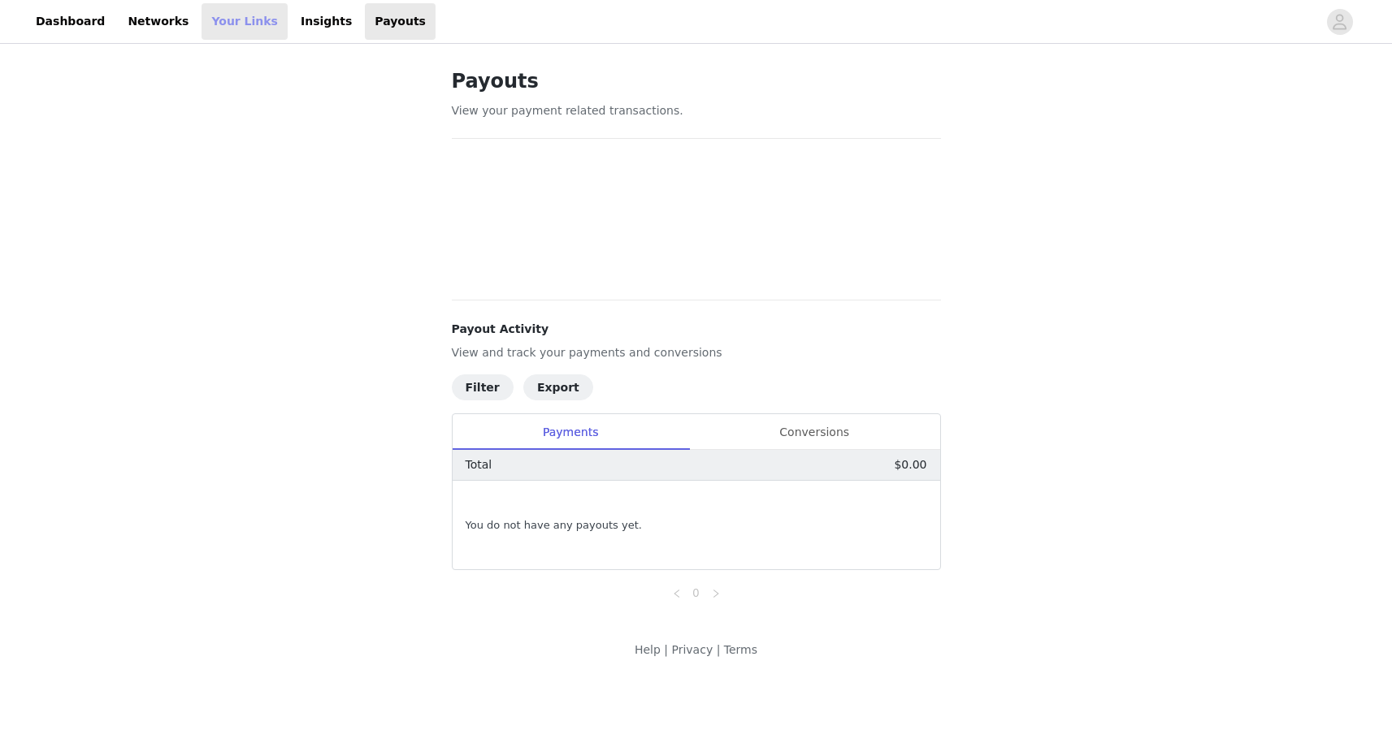
click at [219, 33] on link "Your Links" at bounding box center [245, 21] width 86 height 37
select select "12"
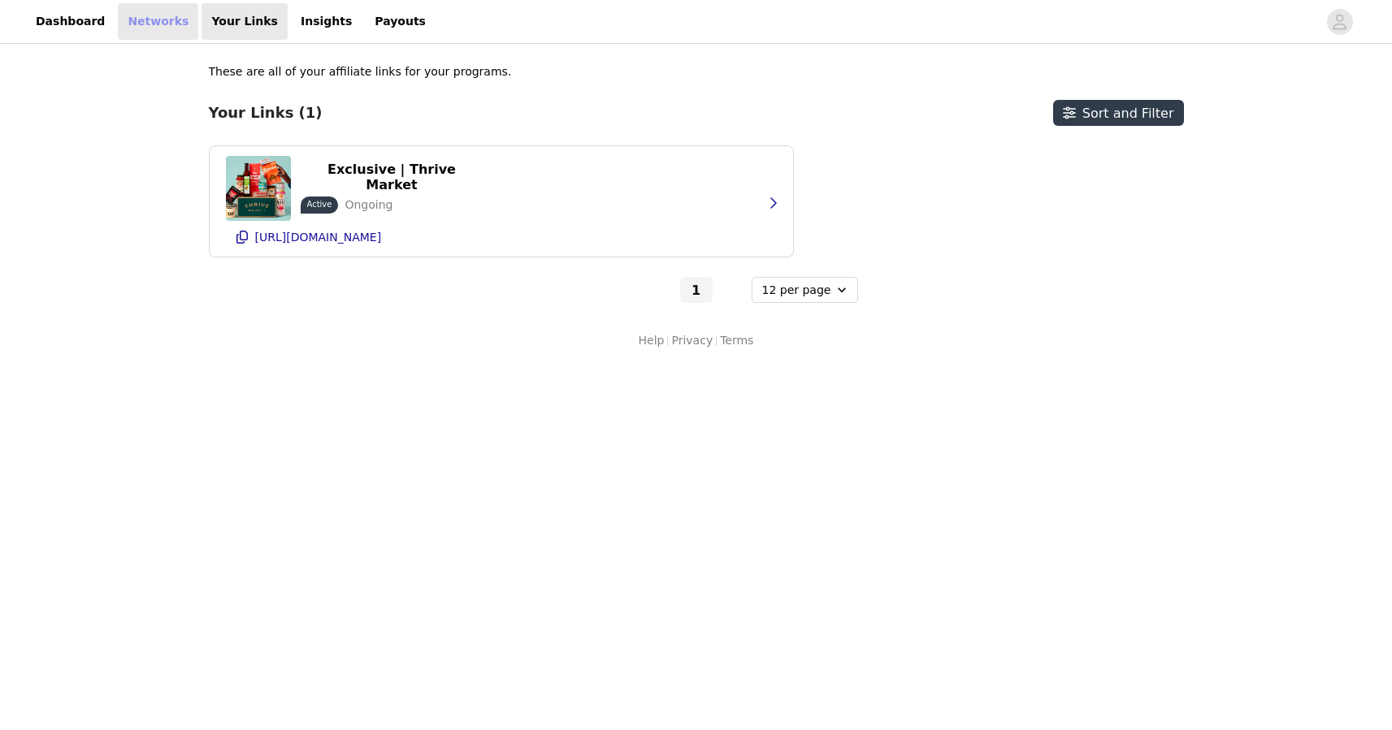
click at [156, 32] on link "Networks" at bounding box center [158, 21] width 80 height 37
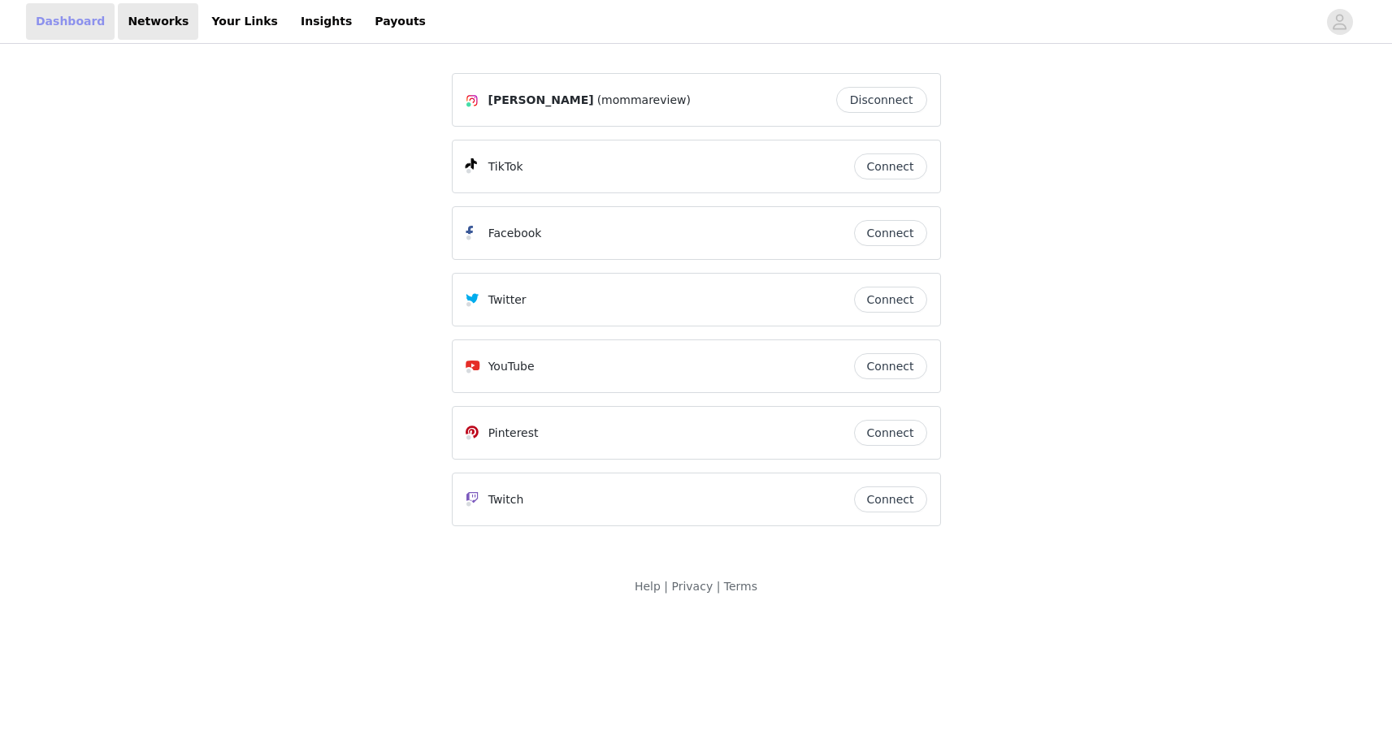
click at [74, 32] on link "Dashboard" at bounding box center [70, 21] width 89 height 37
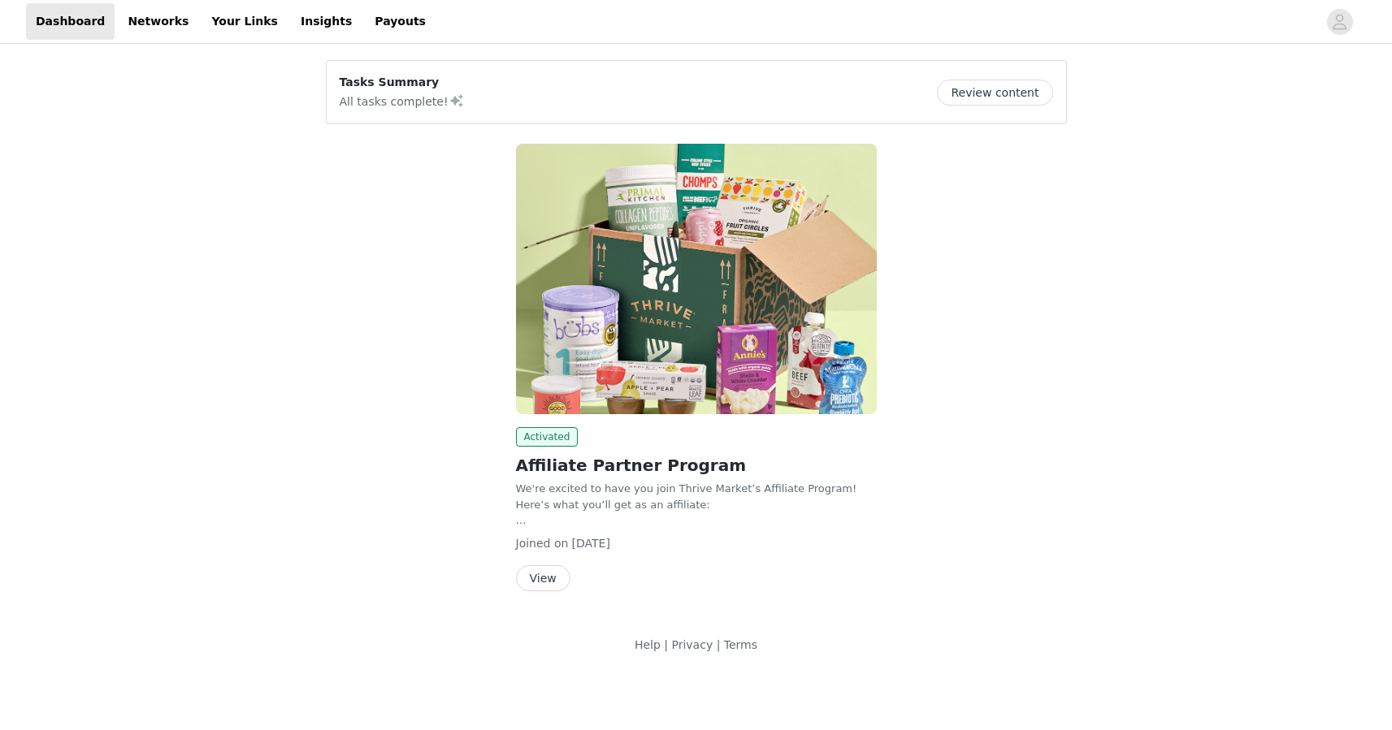
click at [553, 583] on button "View" at bounding box center [543, 579] width 54 height 26
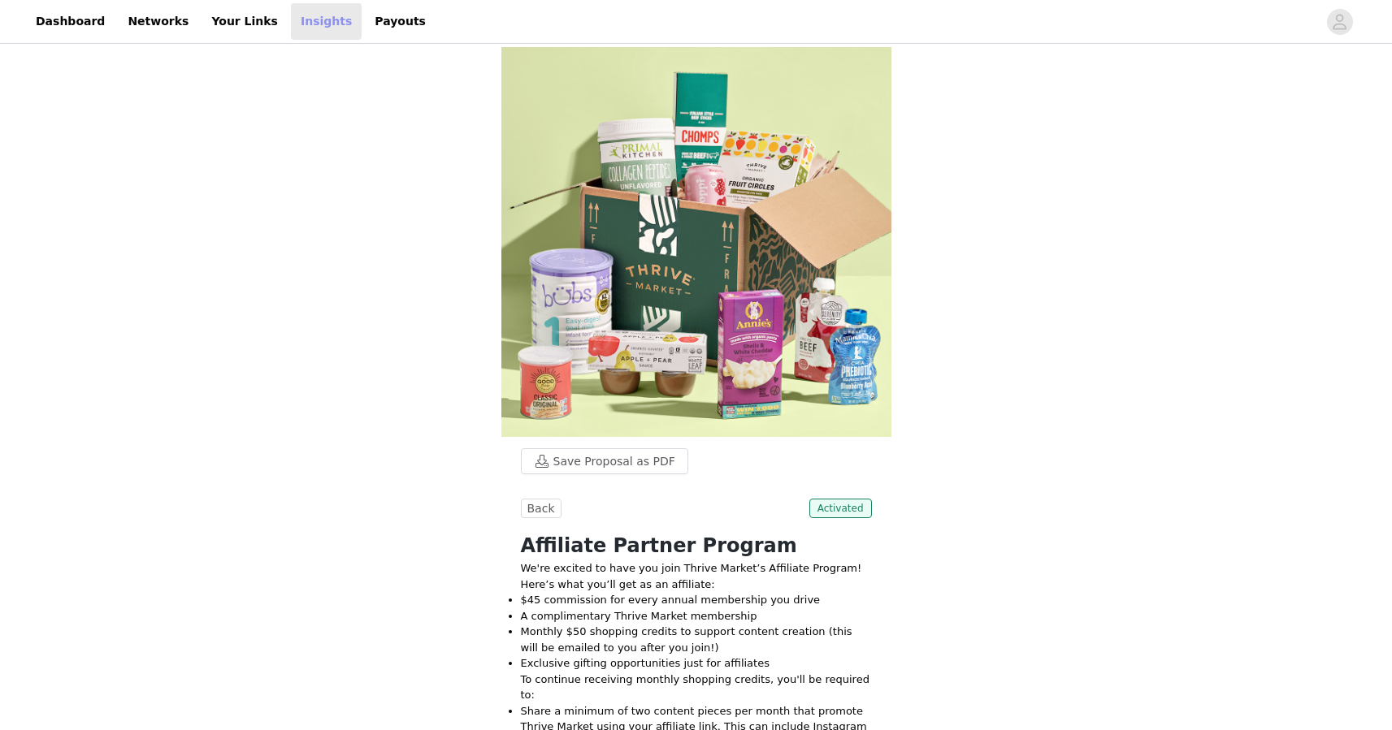
click at [320, 35] on link "Insights" at bounding box center [326, 21] width 71 height 37
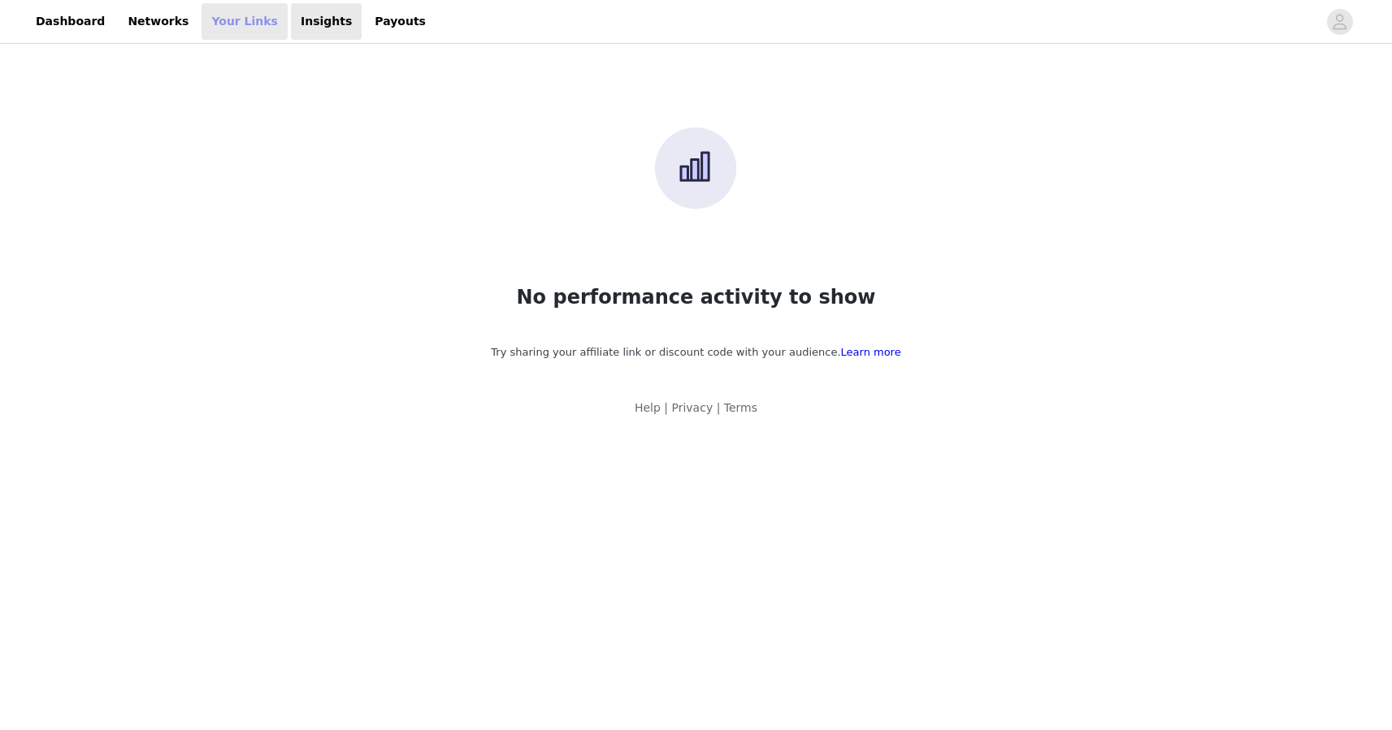
click at [225, 23] on link "Your Links" at bounding box center [245, 21] width 86 height 37
select select "12"
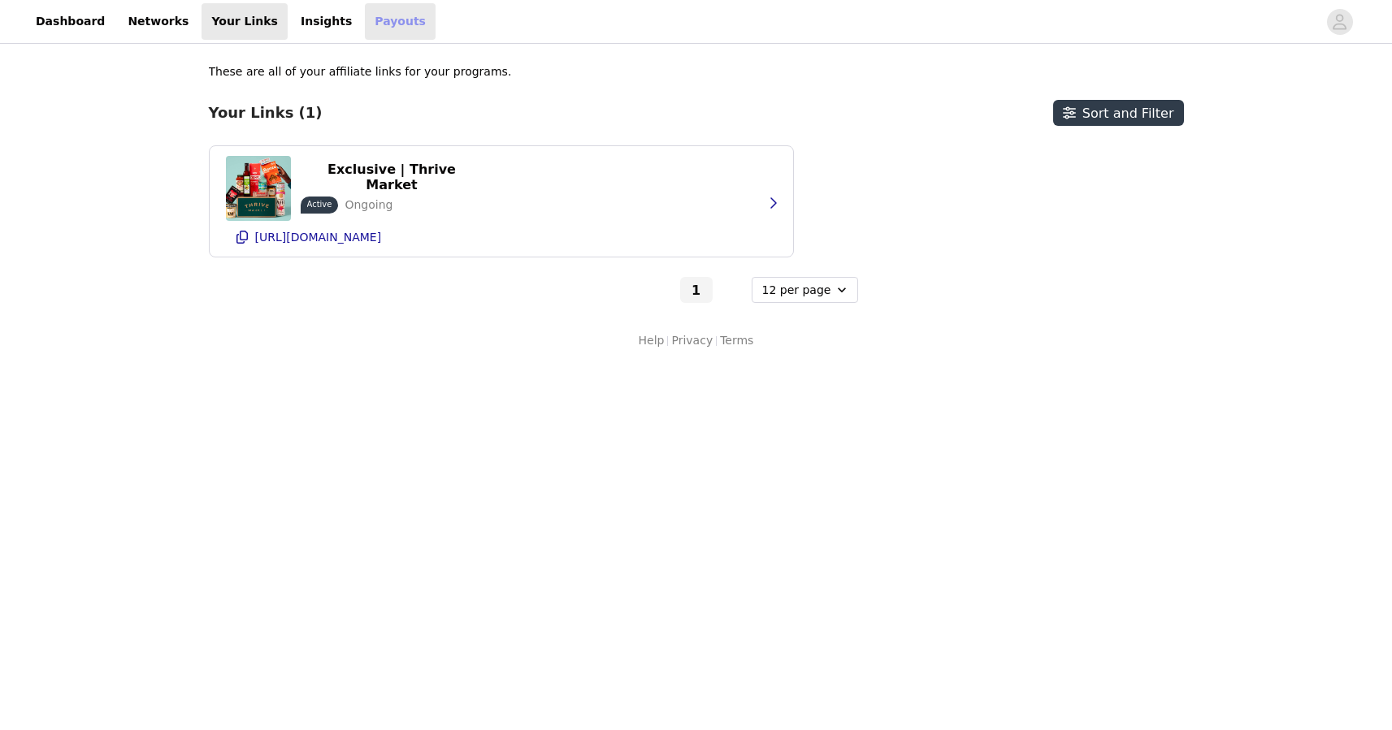
click at [365, 25] on link "Payouts" at bounding box center [400, 21] width 71 height 37
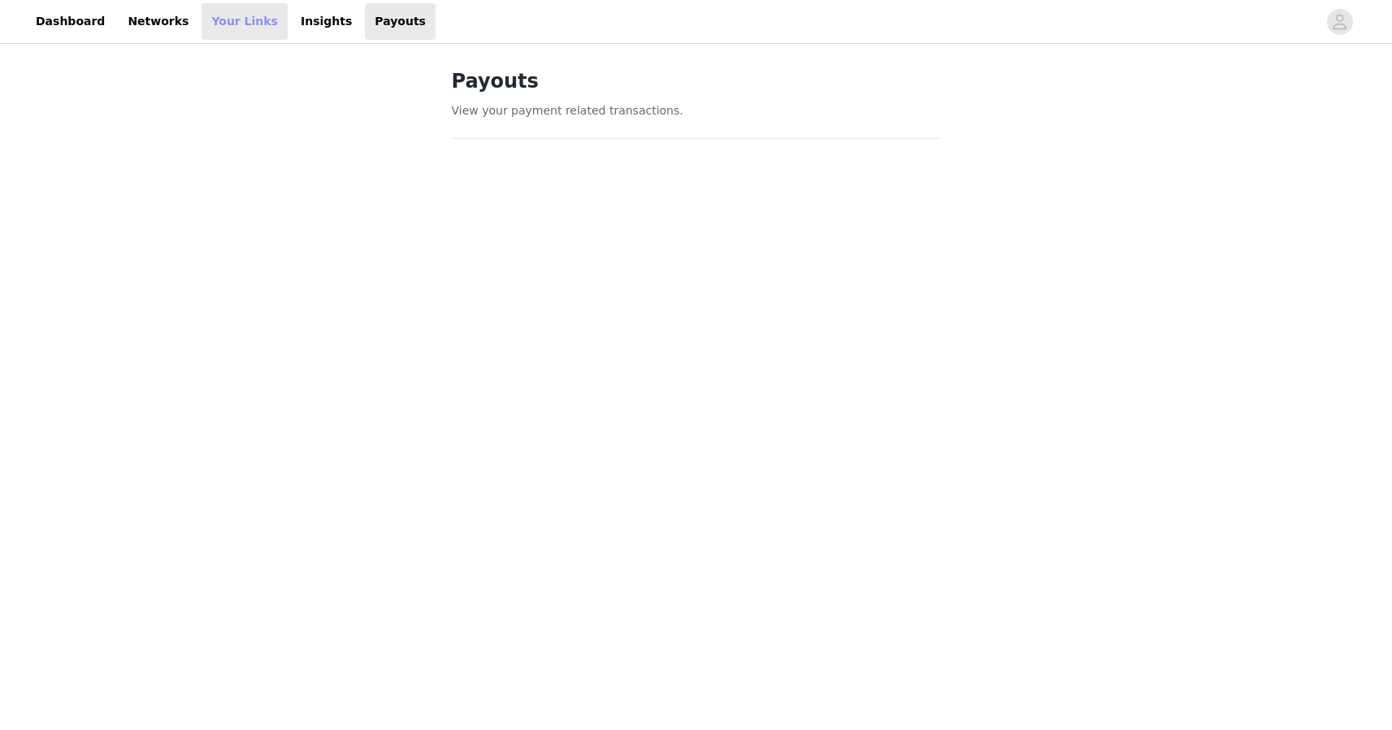
click at [215, 26] on link "Your Links" at bounding box center [245, 21] width 86 height 37
select select "12"
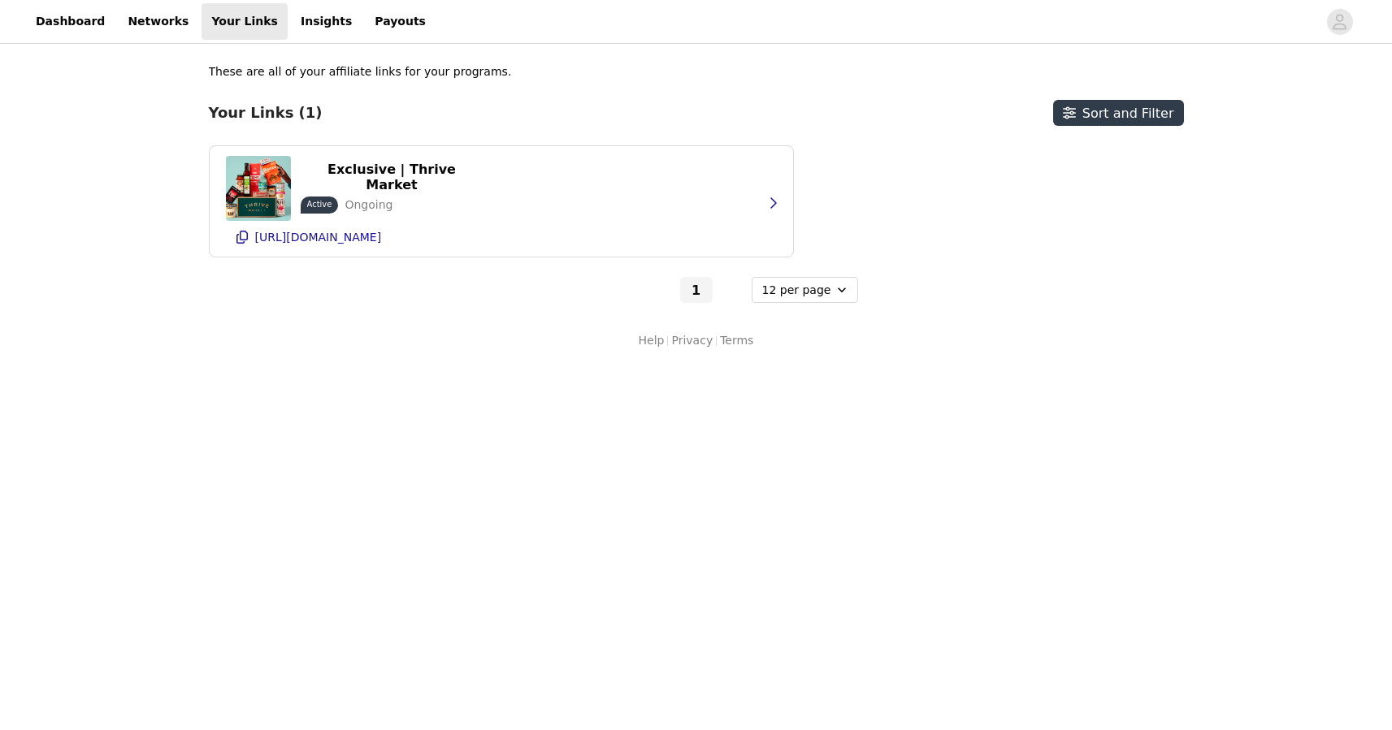
click at [124, 46] on div "Dashboard Networks Your Links Insights Payouts These are all of your affiliate …" at bounding box center [696, 183] width 1392 height 366
click at [138, 25] on link "Networks" at bounding box center [158, 21] width 80 height 37
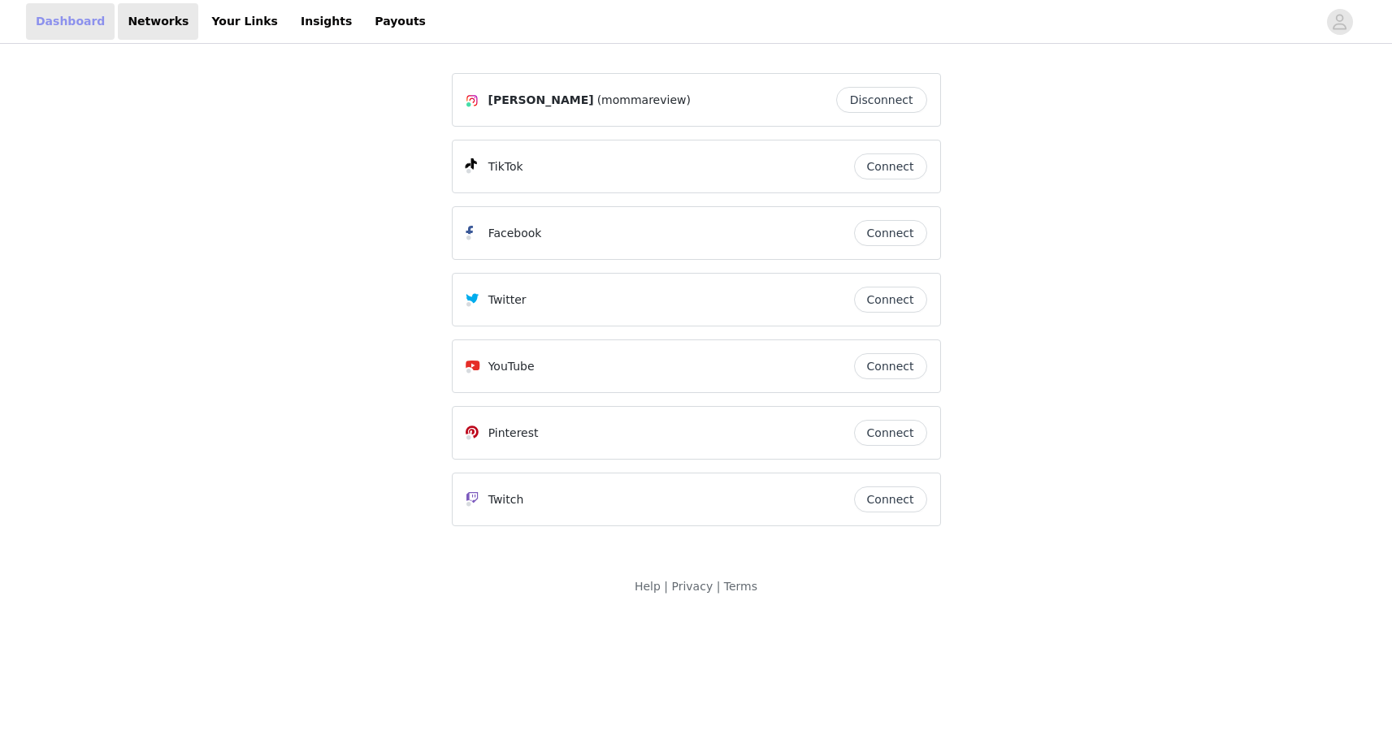
click at [77, 25] on link "Dashboard" at bounding box center [70, 21] width 89 height 37
